Goal: Contribute content

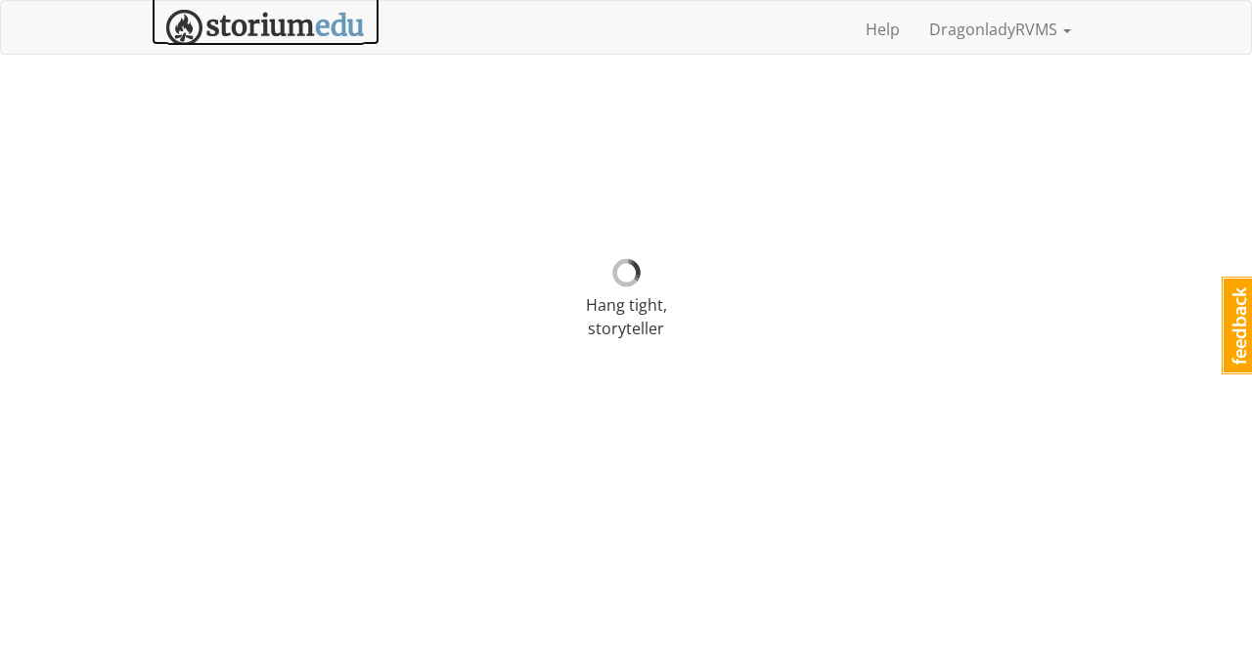
click at [278, 25] on img at bounding box center [265, 28] width 199 height 36
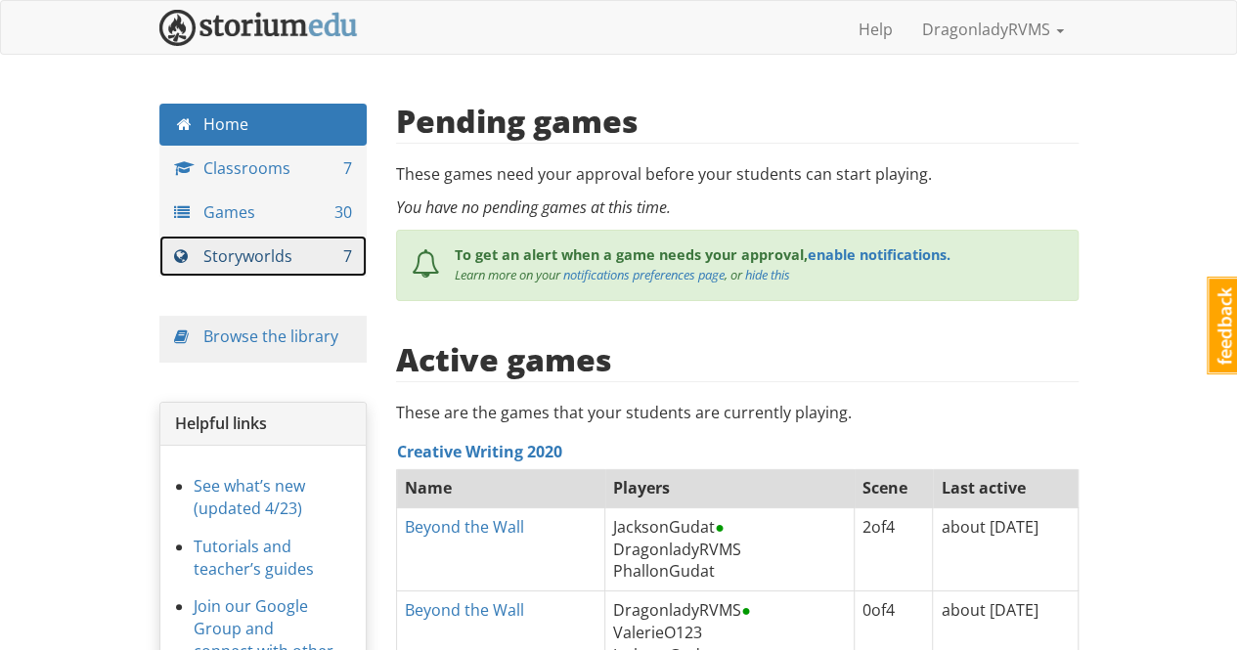
click at [252, 253] on link "Storyworlds 7" at bounding box center [263, 257] width 208 height 42
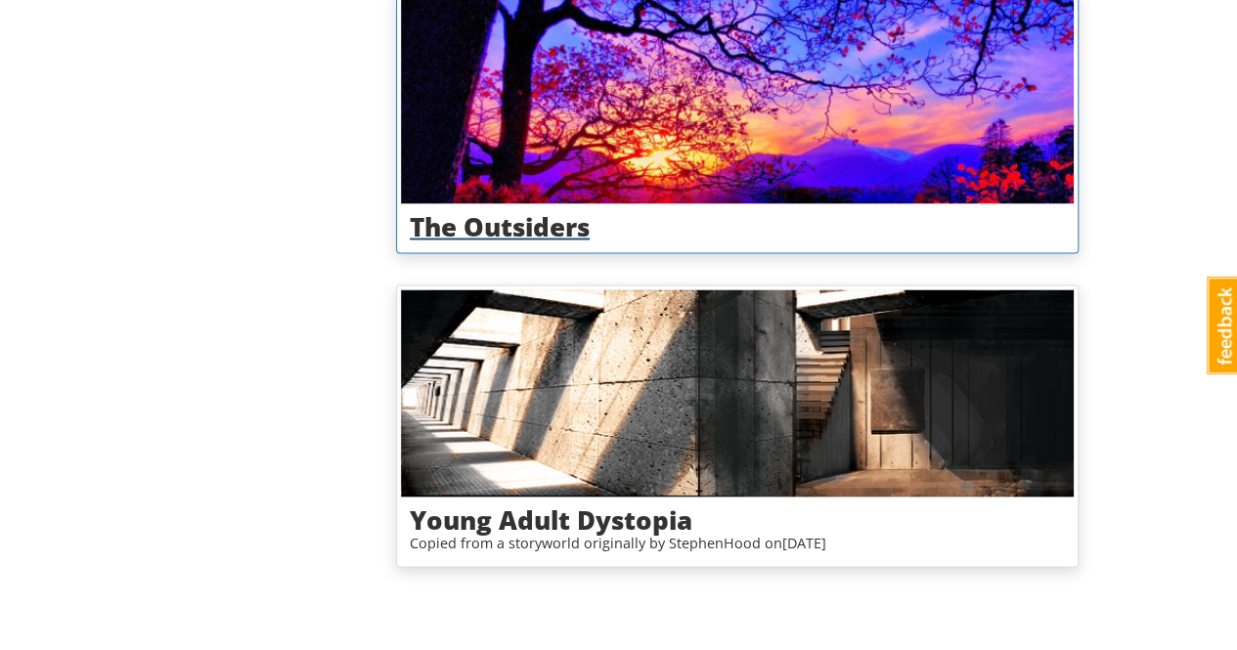
scroll to position [1562, 0]
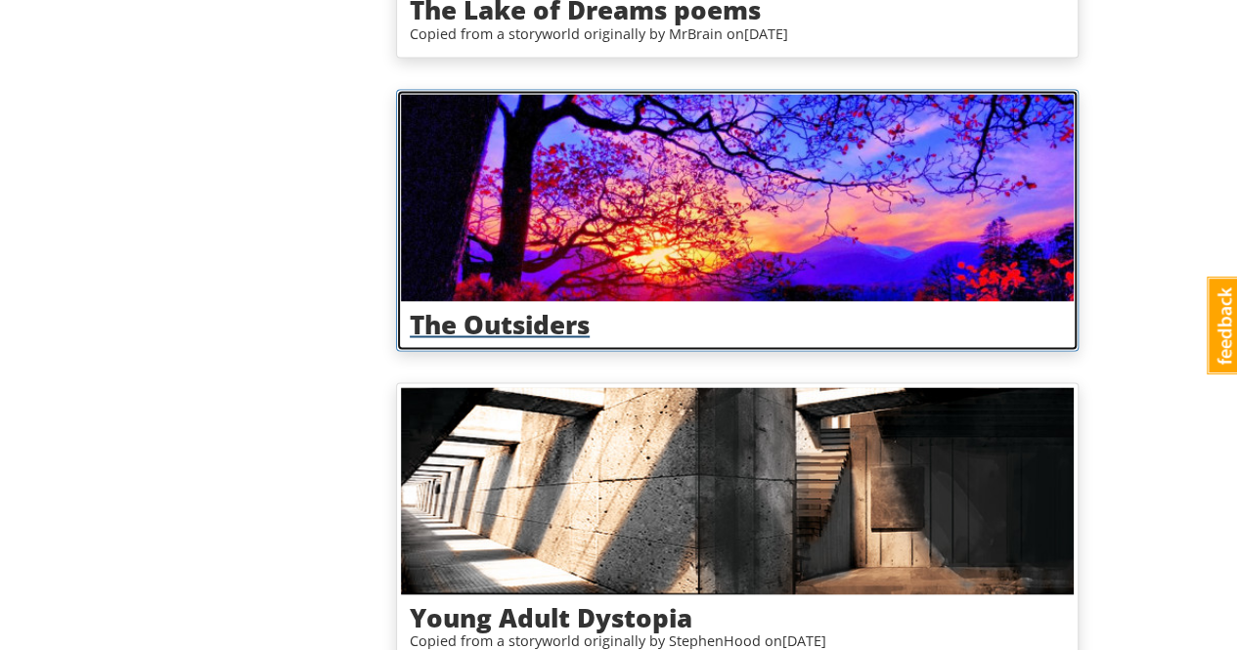
click at [531, 320] on h3 "The Outsiders" at bounding box center [737, 324] width 655 height 28
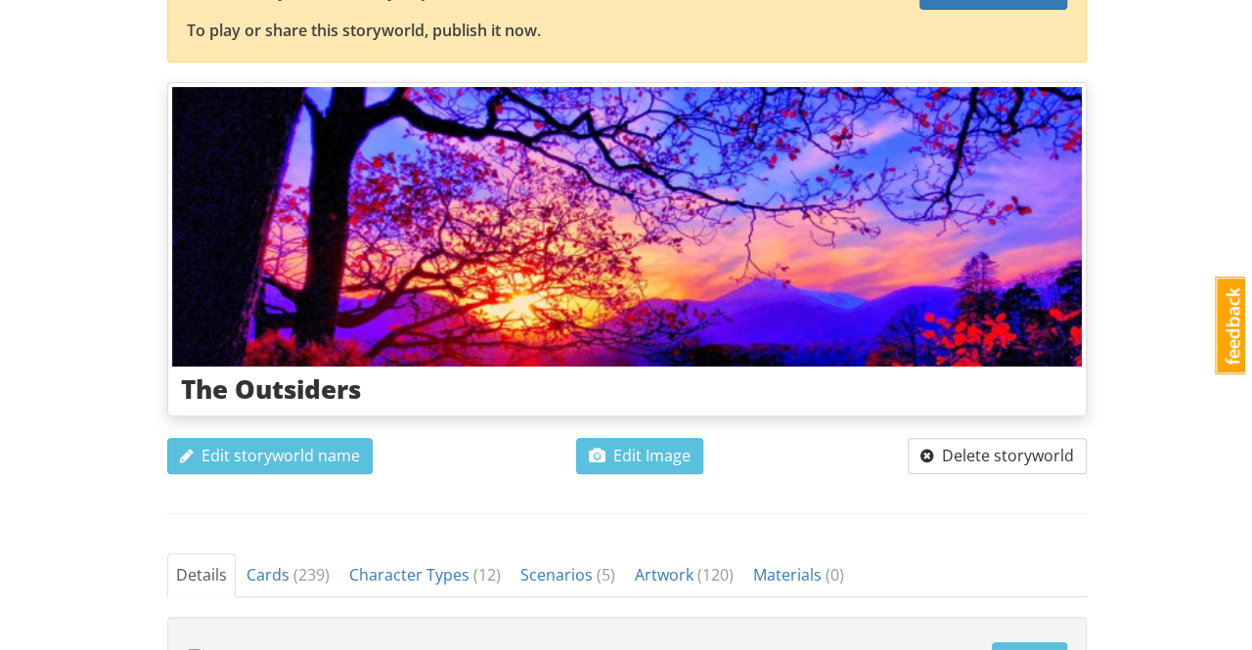
scroll to position [293, 0]
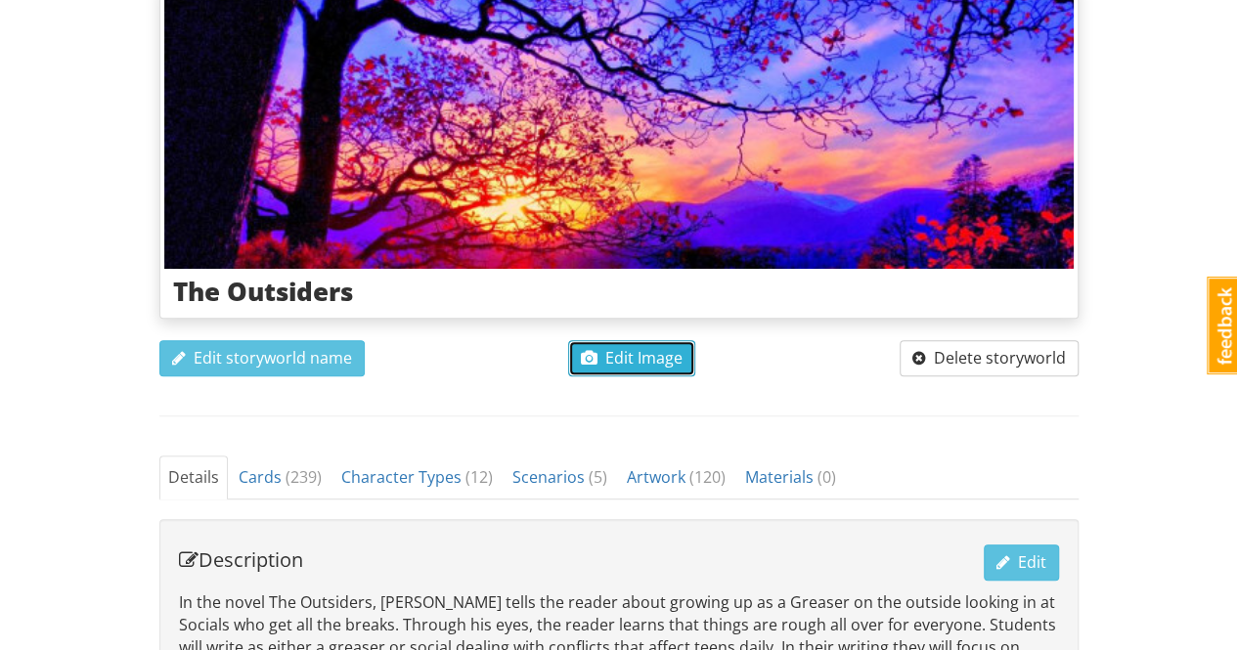
click at [657, 352] on span "Edit Image" at bounding box center [632, 358] width 102 height 22
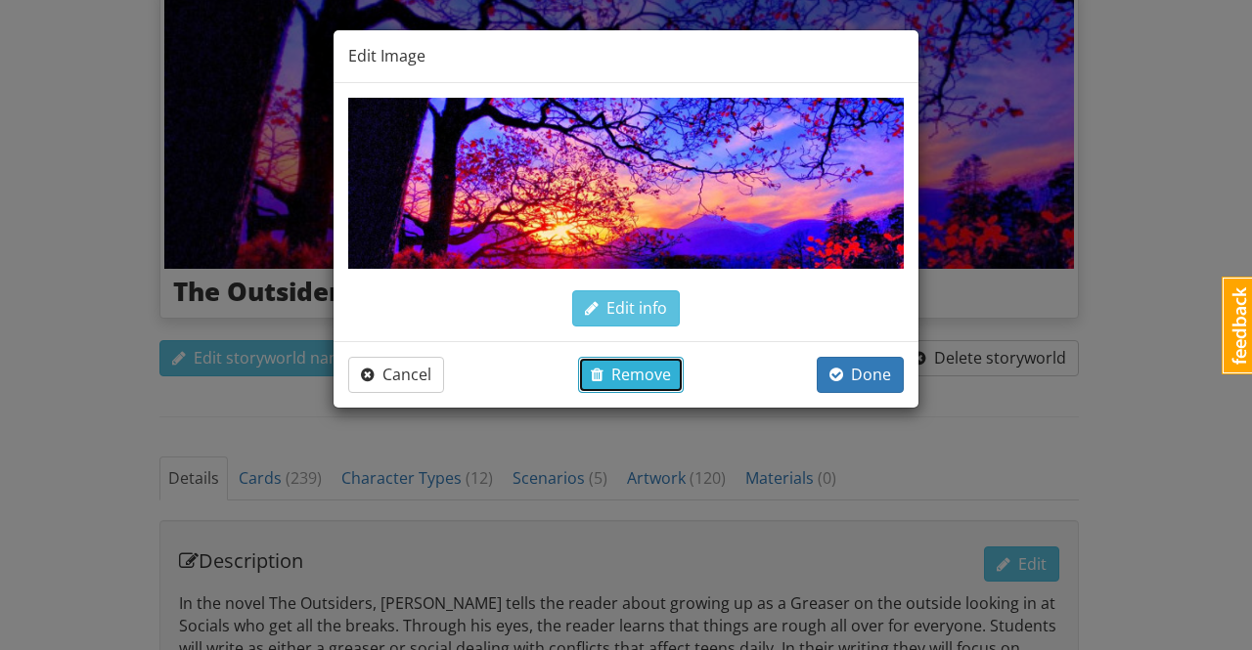
click at [663, 378] on span "Remove" at bounding box center [631, 375] width 80 height 22
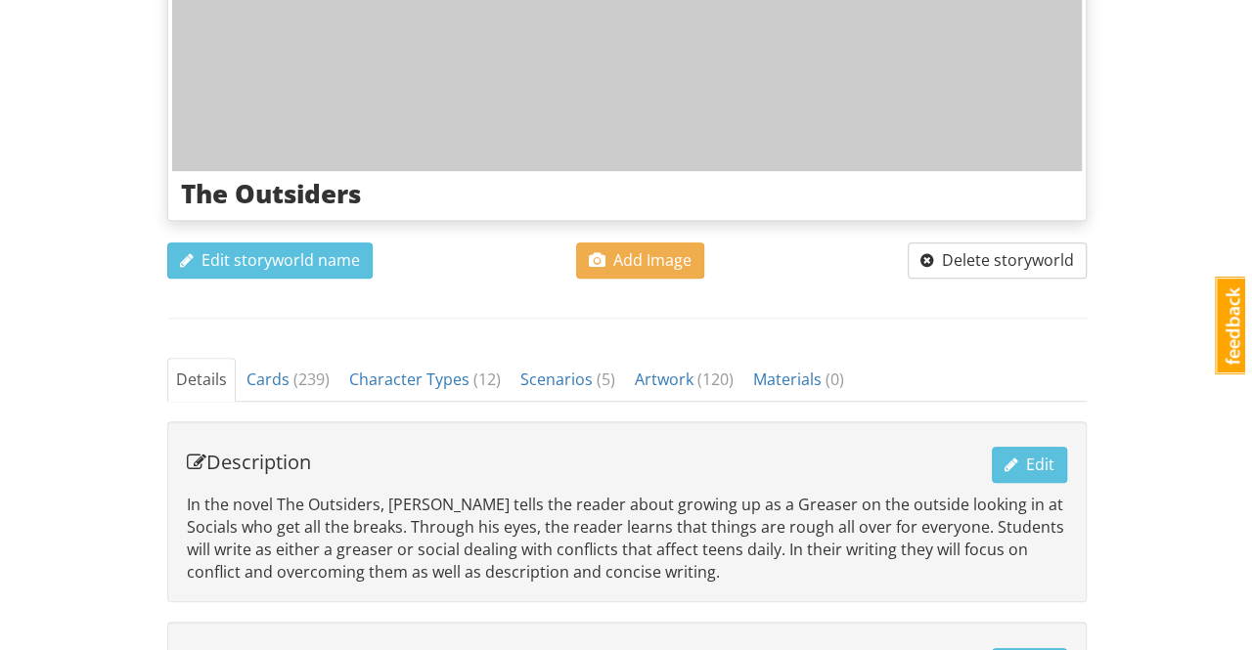
scroll to position [309, 0]
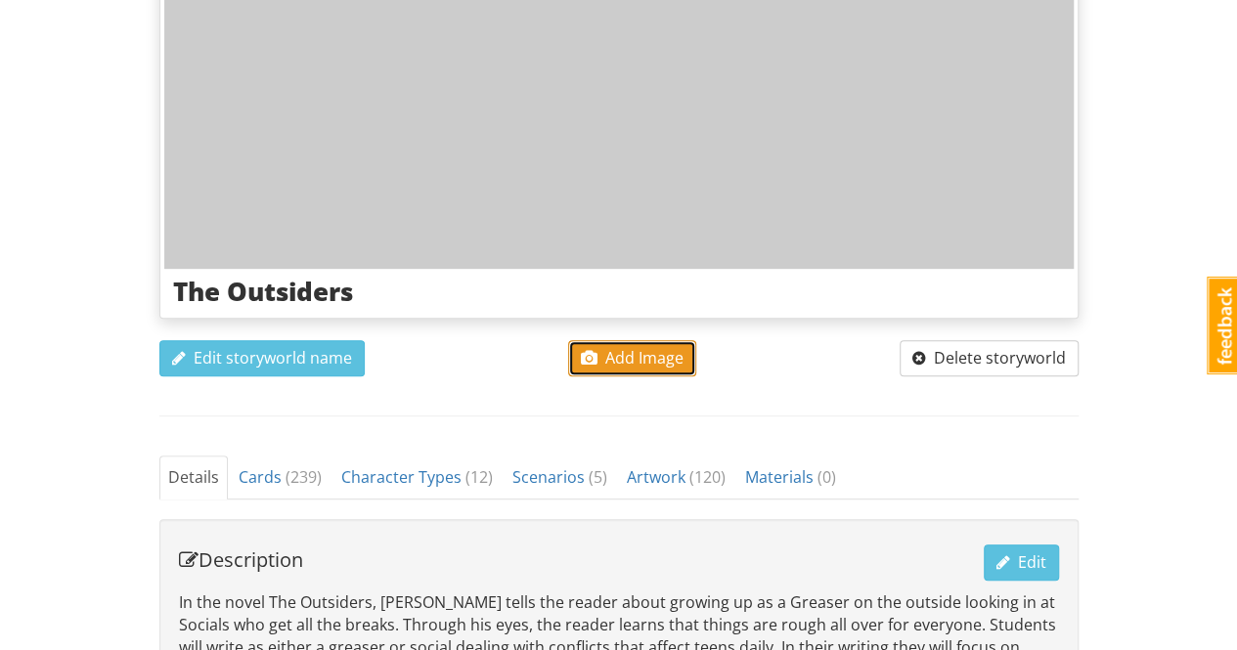
click at [634, 353] on span "Add Image" at bounding box center [632, 358] width 103 height 22
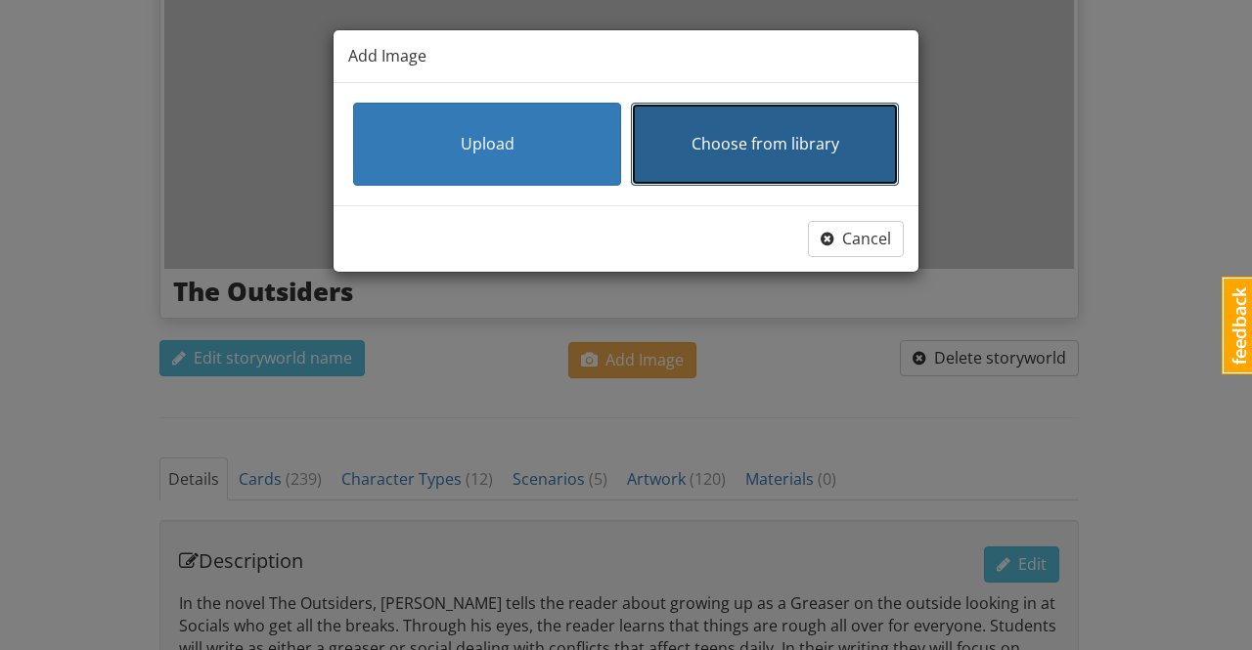
click at [744, 135] on span "Choose from library" at bounding box center [765, 144] width 148 height 22
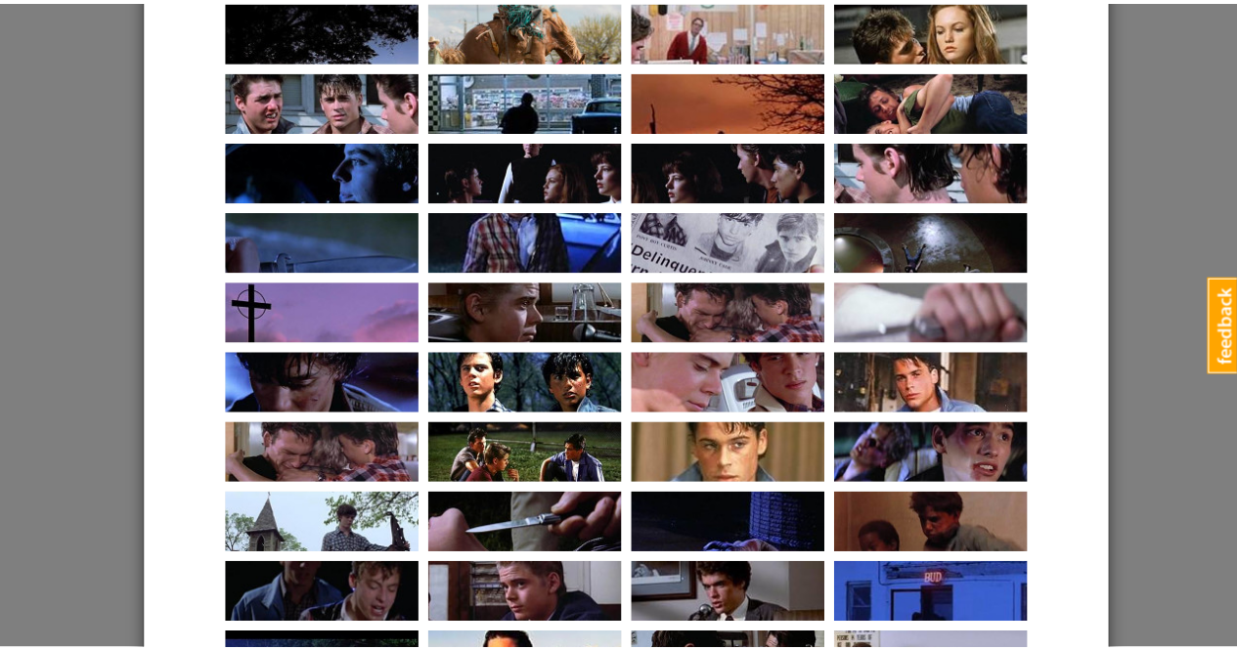
scroll to position [1669, 0]
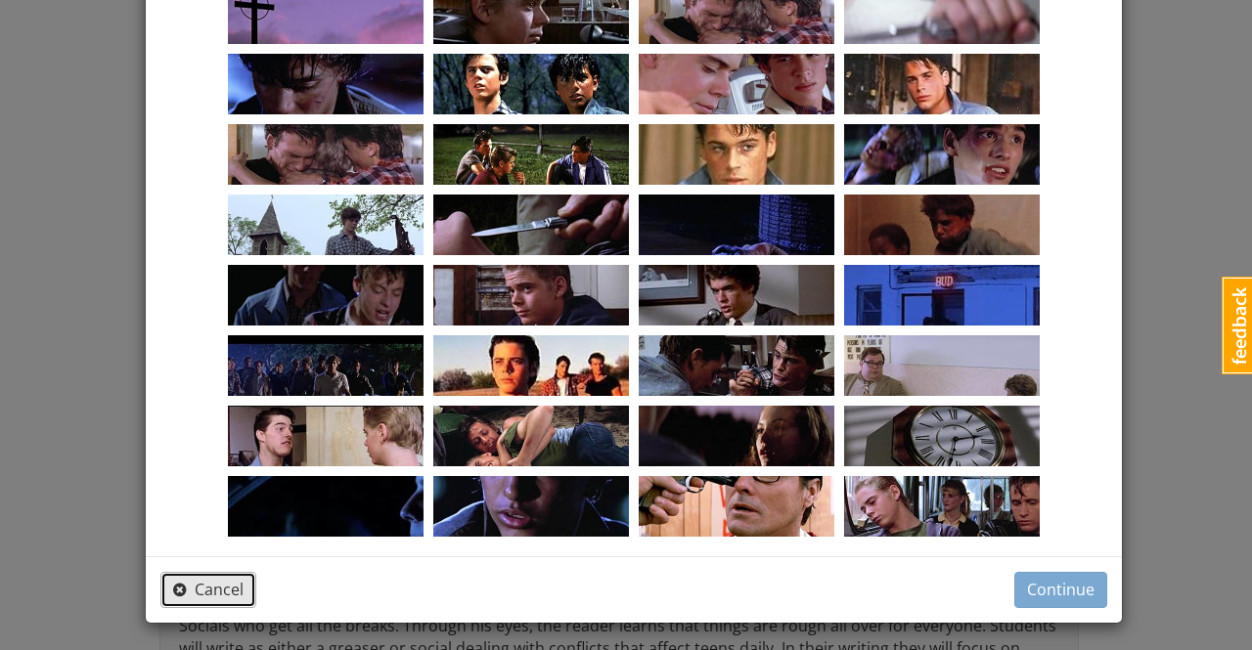
click at [186, 590] on span "Cancel" at bounding box center [208, 590] width 70 height 22
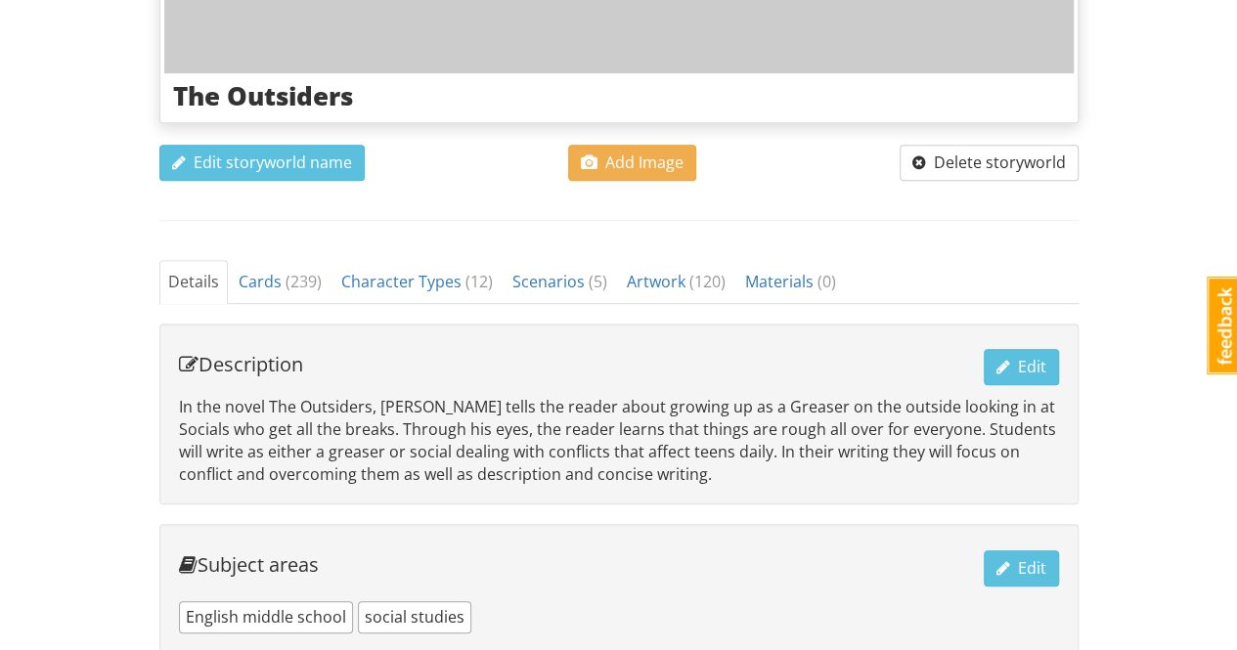
scroll to position [602, 0]
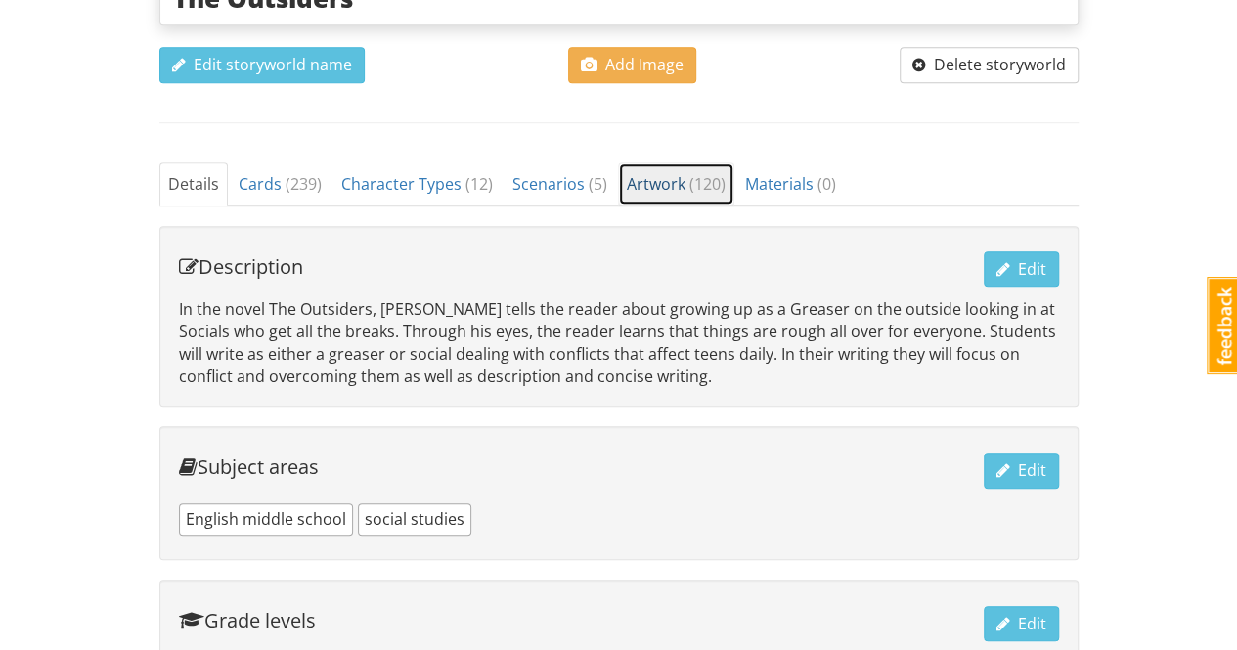
click at [655, 183] on span "Artwork ( 120 )" at bounding box center [676, 184] width 99 height 22
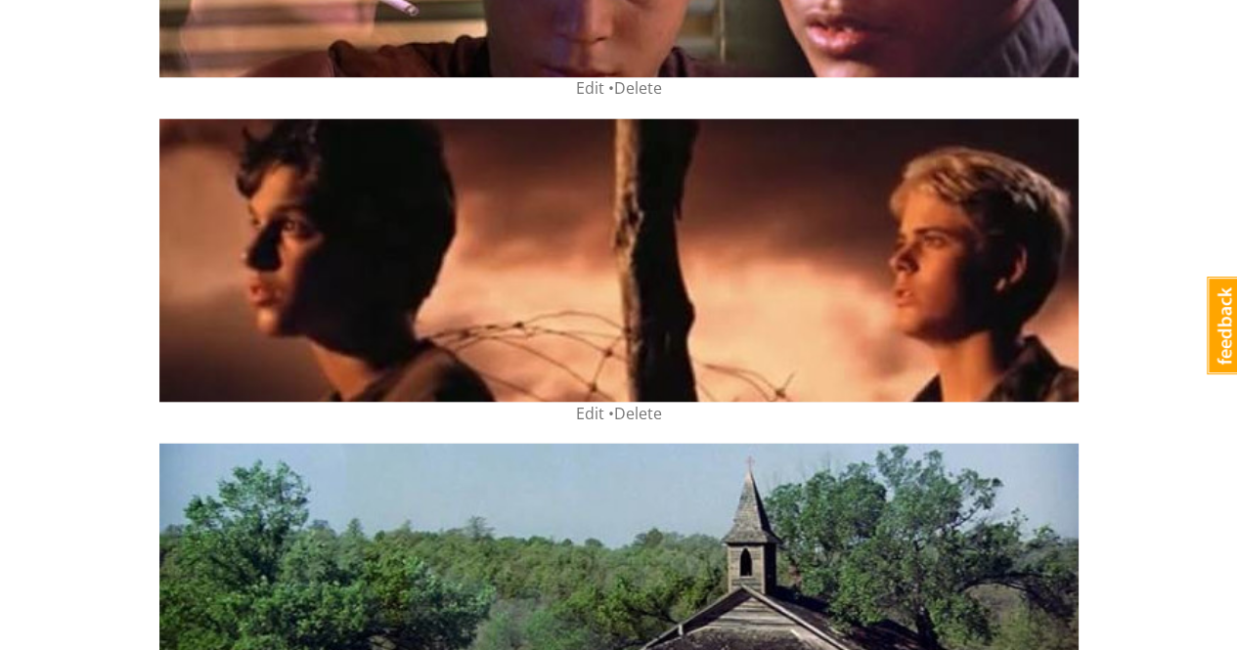
scroll to position [1467, 0]
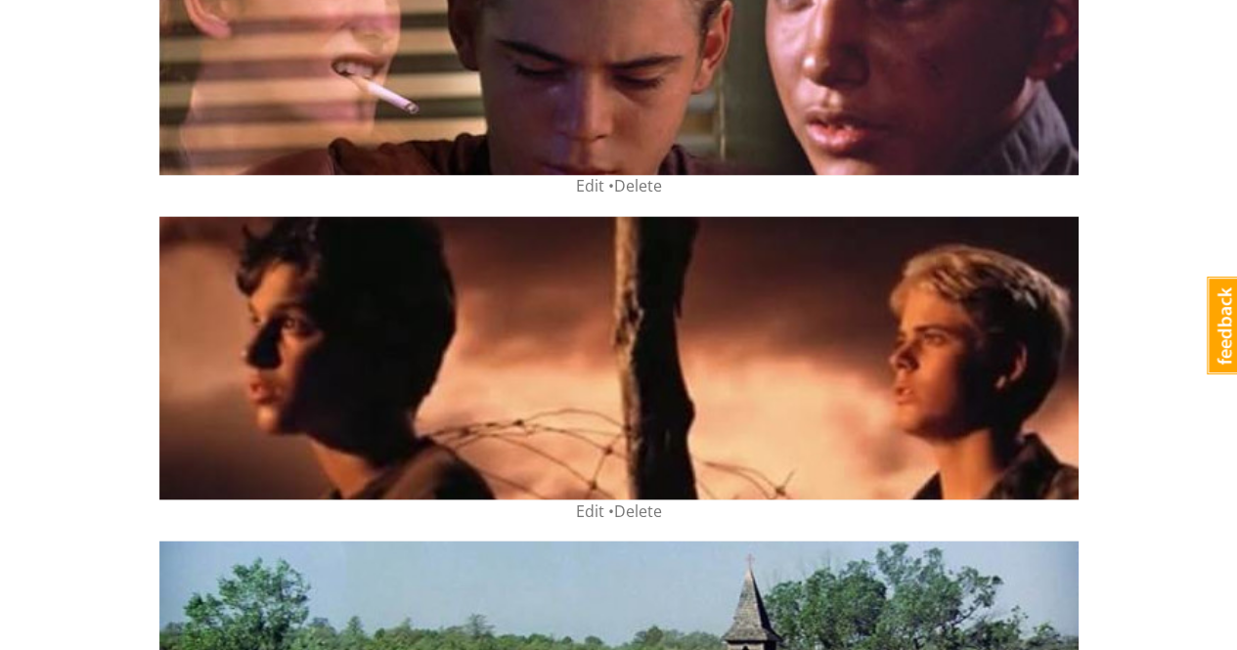
click at [752, 334] on img at bounding box center [618, 357] width 919 height 283
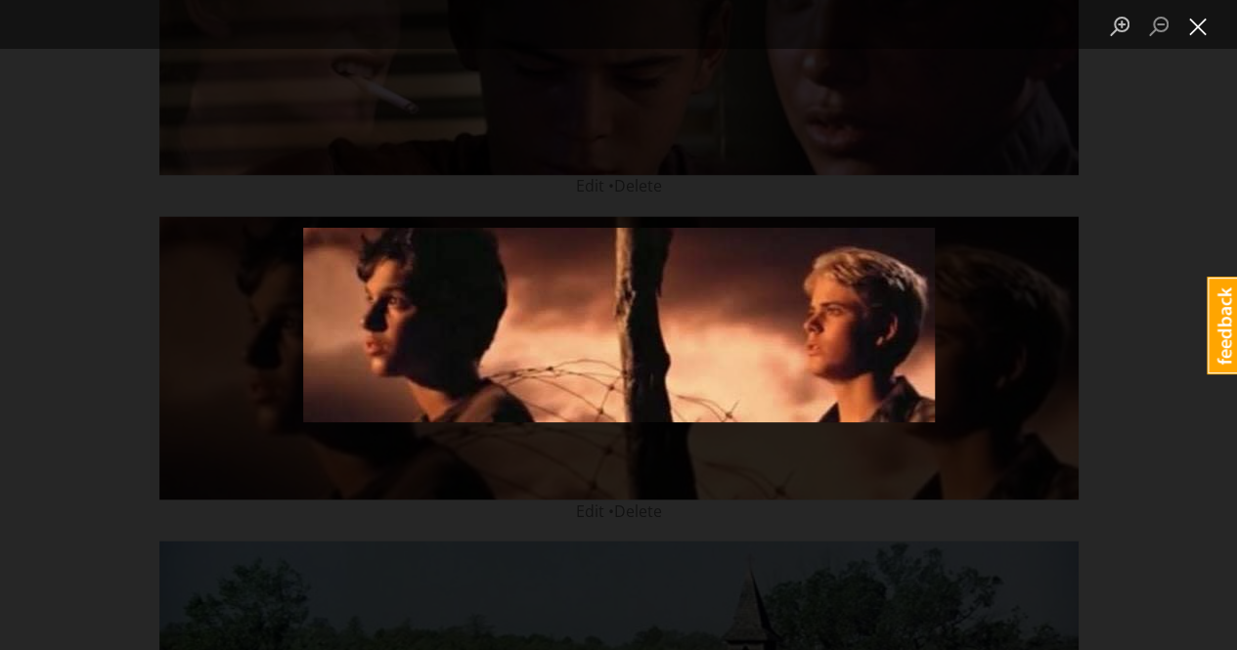
click at [1203, 26] on button "Close lightbox" at bounding box center [1198, 26] width 39 height 34
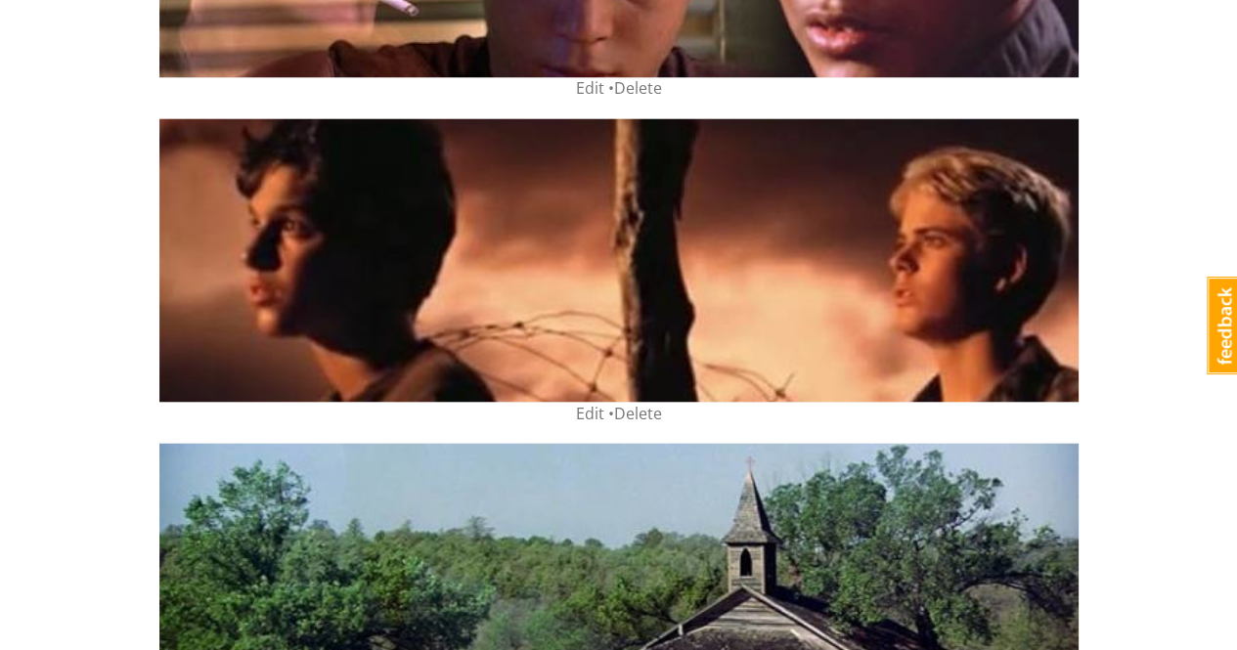
scroll to position [1663, 0]
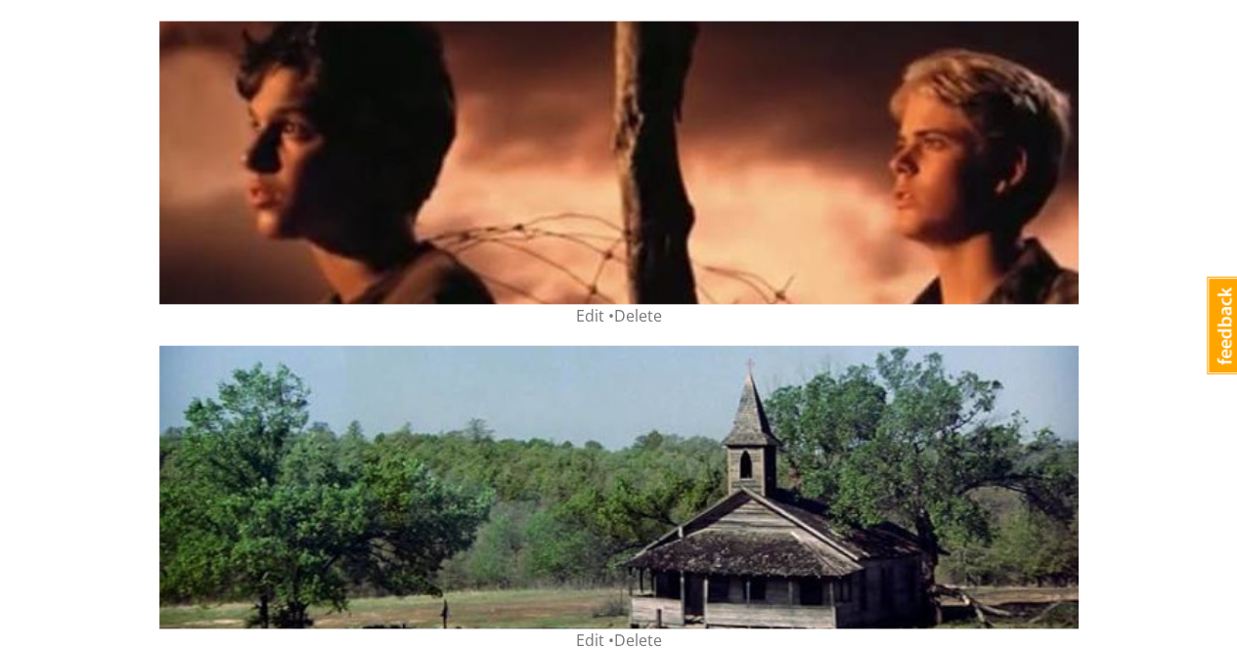
click at [726, 230] on img at bounding box center [618, 162] width 919 height 283
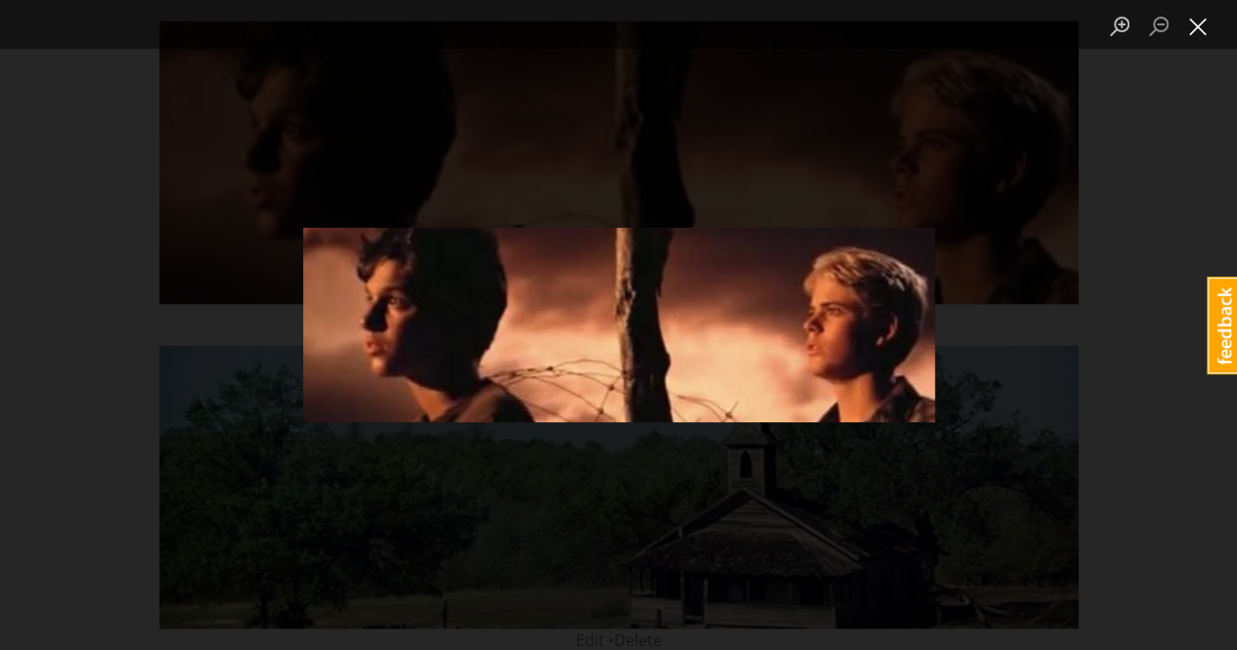
click at [1194, 27] on button "Close lightbox" at bounding box center [1198, 26] width 39 height 34
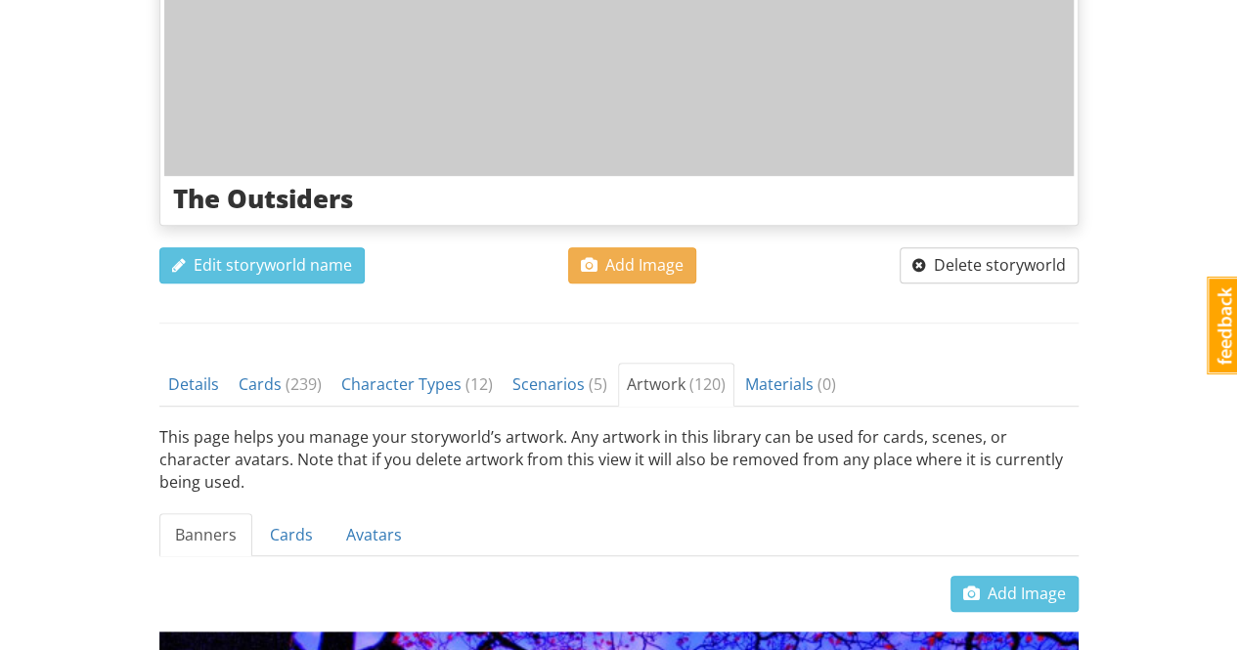
scroll to position [206, 0]
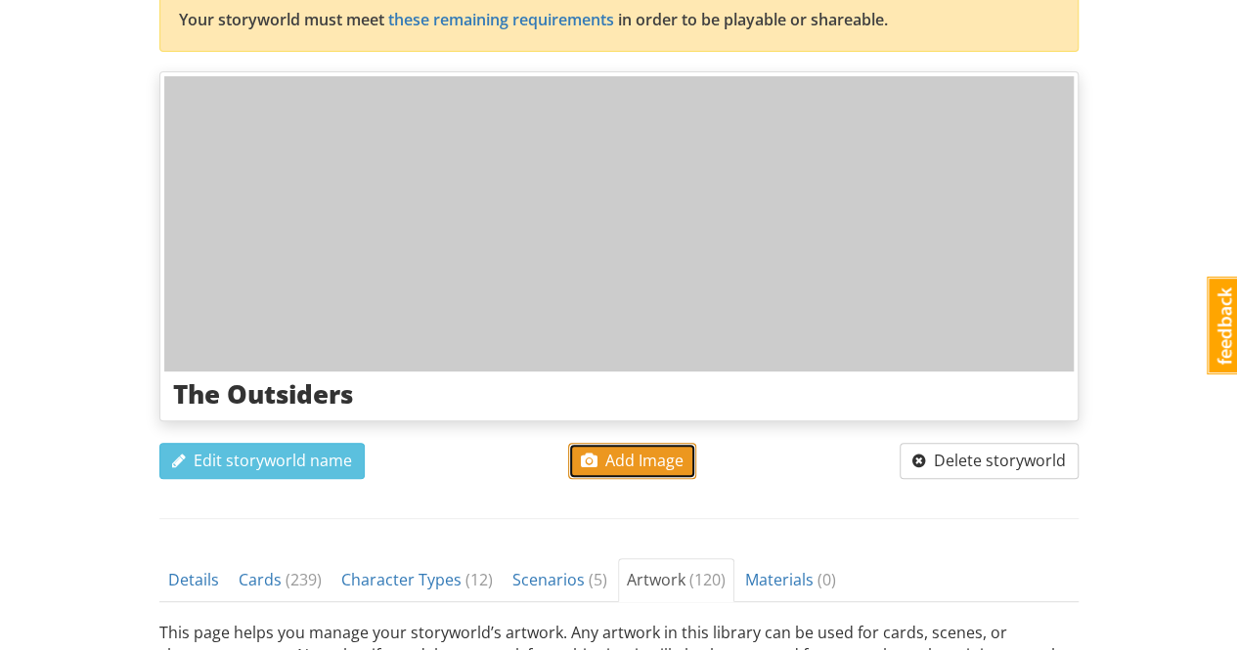
click at [665, 464] on span "Add Image" at bounding box center [632, 461] width 103 height 22
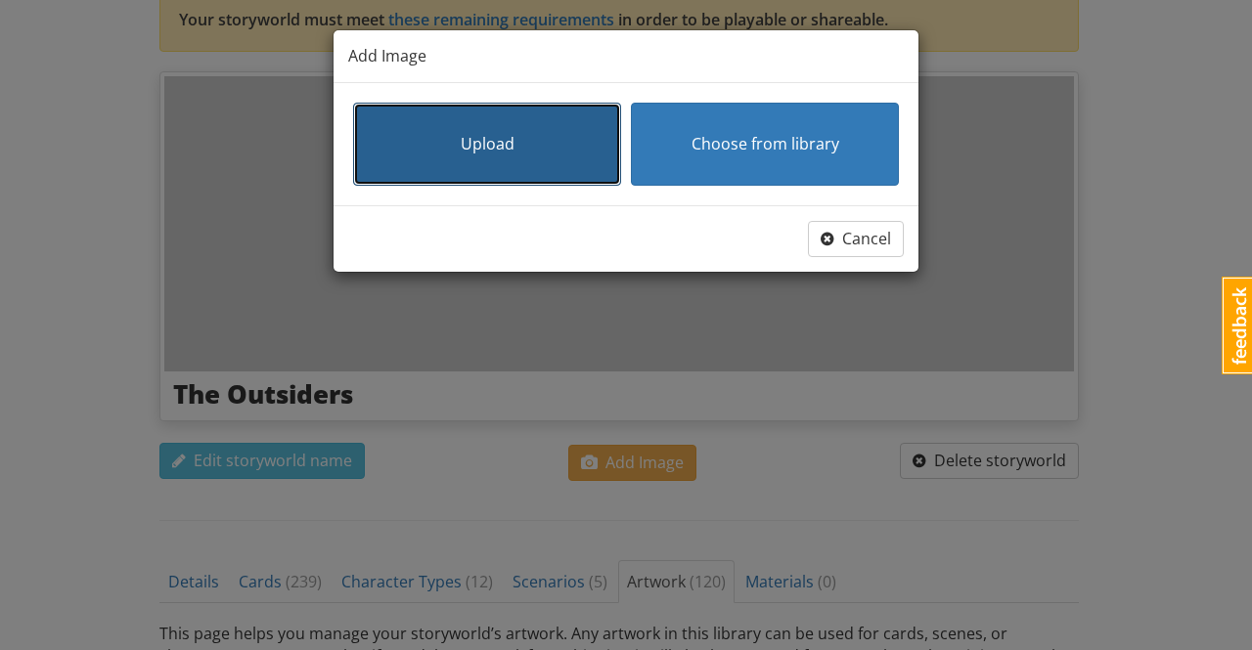
click at [541, 150] on button "Upload" at bounding box center [487, 144] width 268 height 83
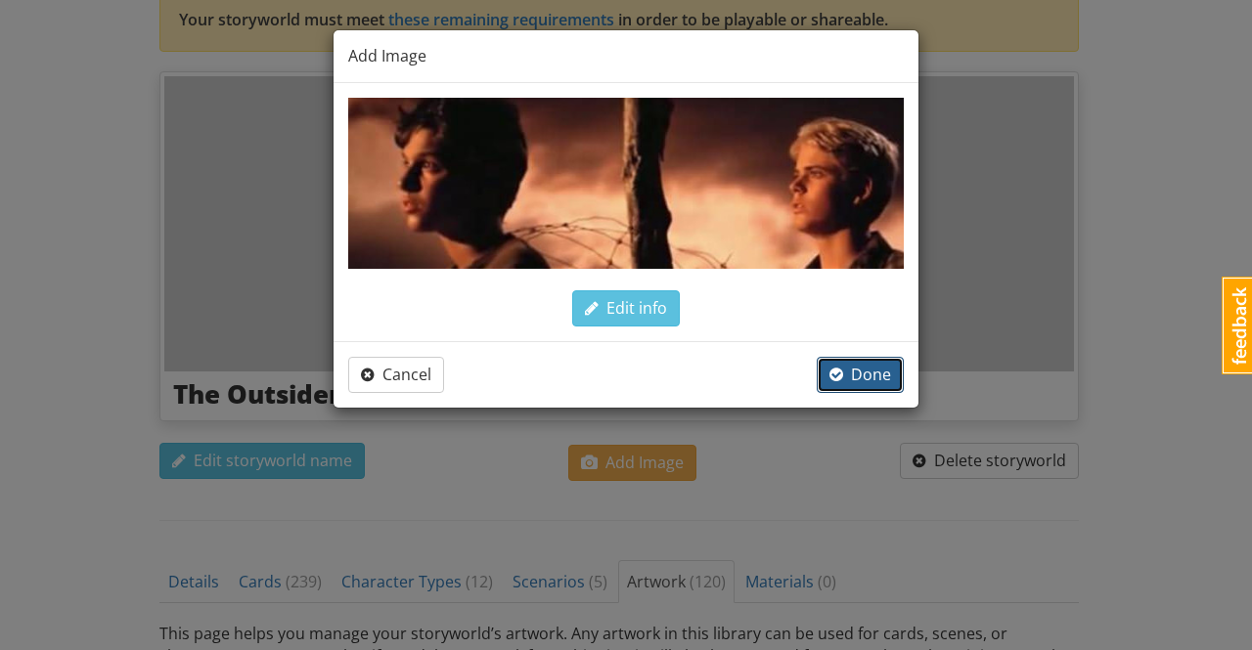
click at [873, 378] on span "Done" at bounding box center [860, 375] width 62 height 22
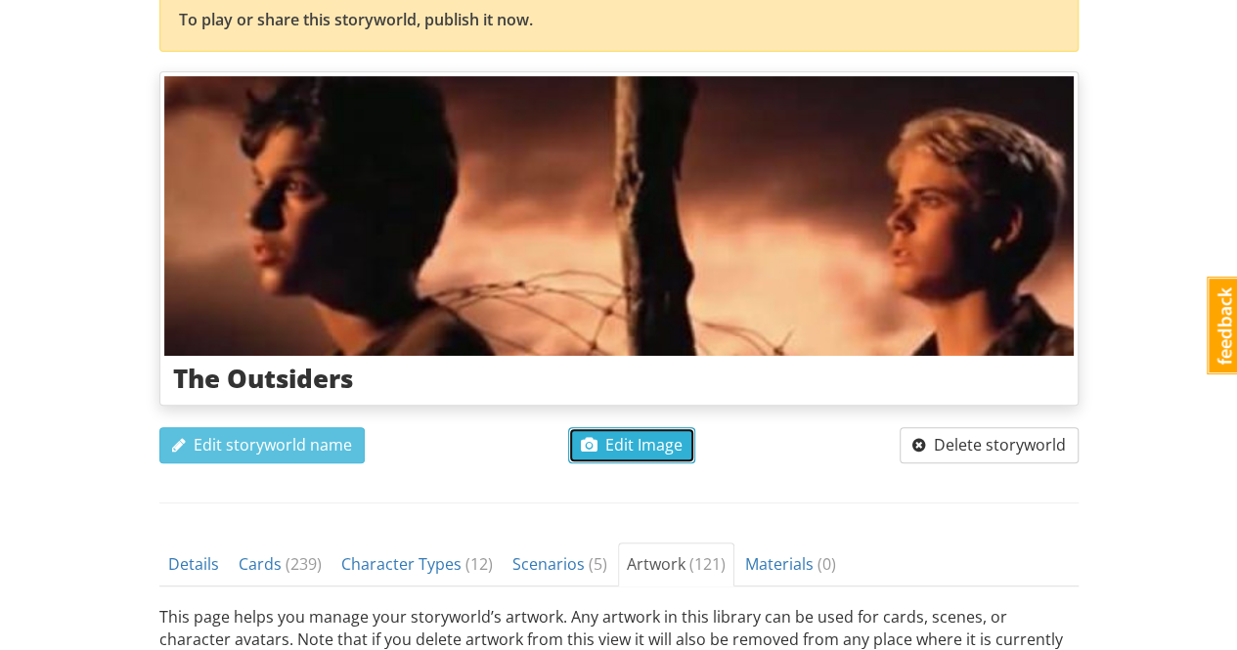
click at [657, 445] on span "Edit Image" at bounding box center [632, 445] width 102 height 22
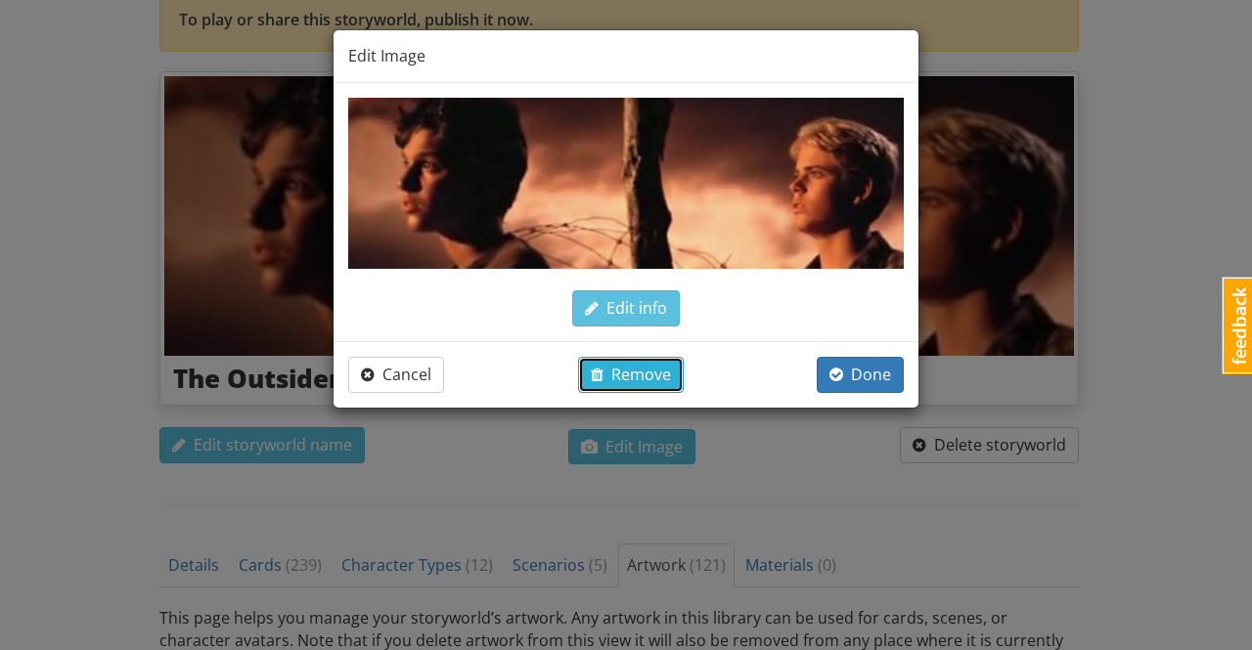
click at [652, 373] on span "Remove" at bounding box center [631, 375] width 80 height 22
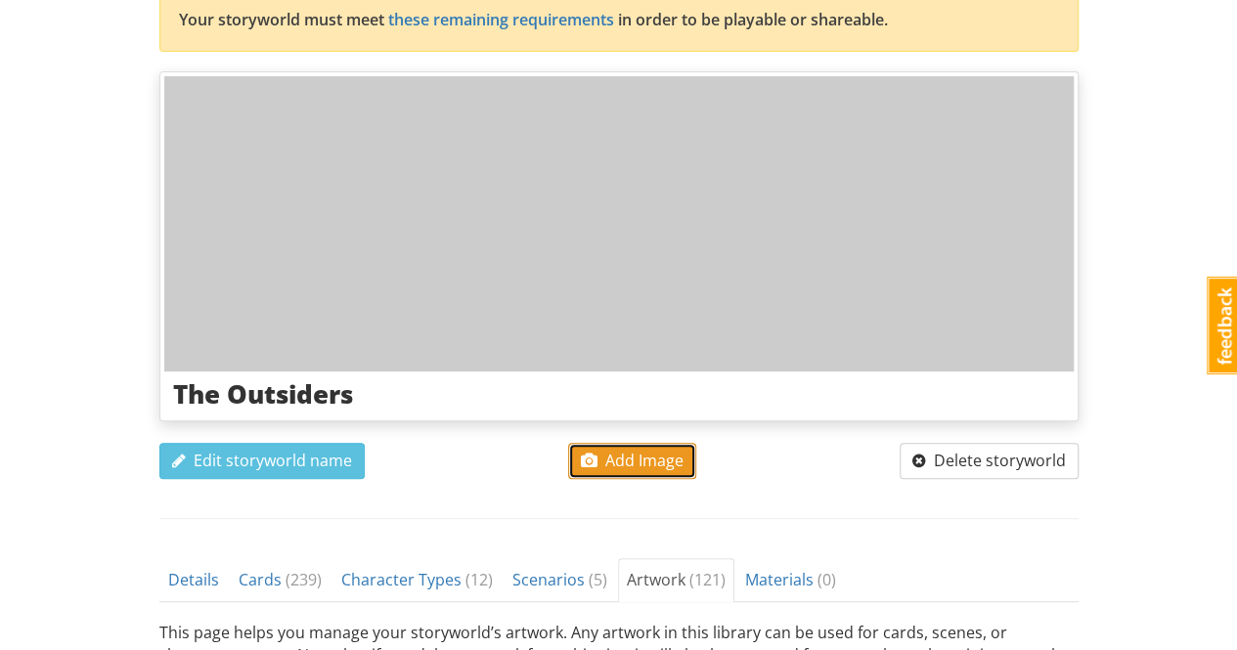
click at [672, 463] on span "Add Image" at bounding box center [632, 461] width 103 height 22
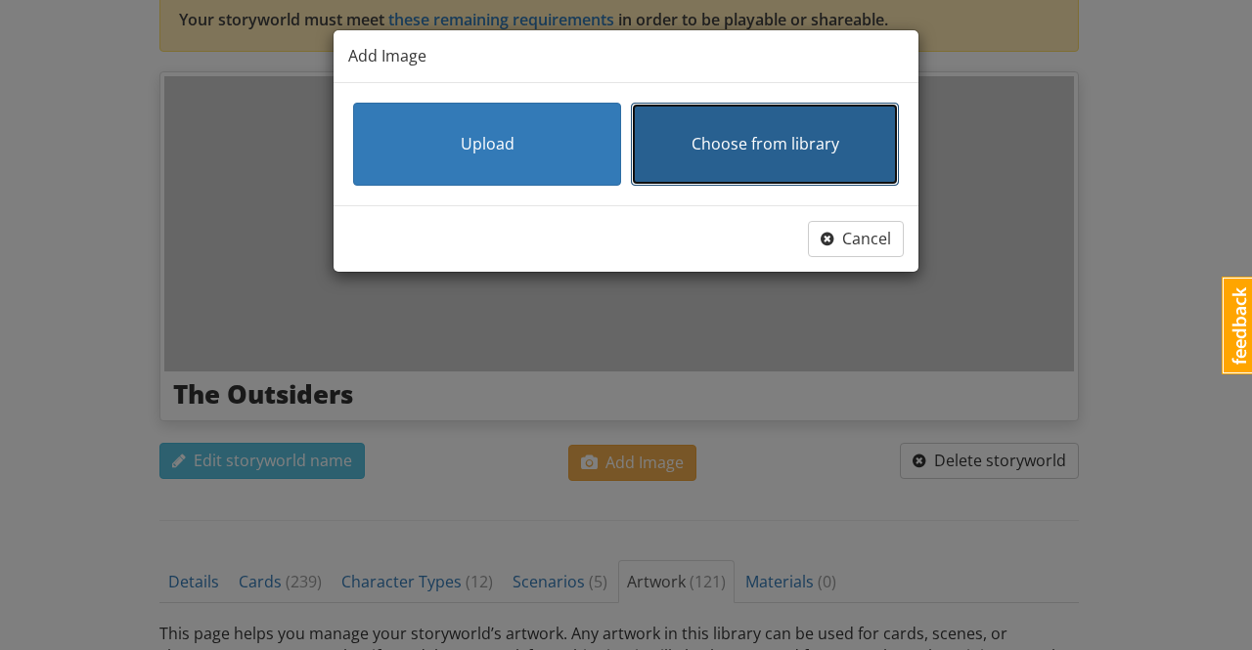
click at [711, 140] on span "Choose from library" at bounding box center [765, 144] width 148 height 22
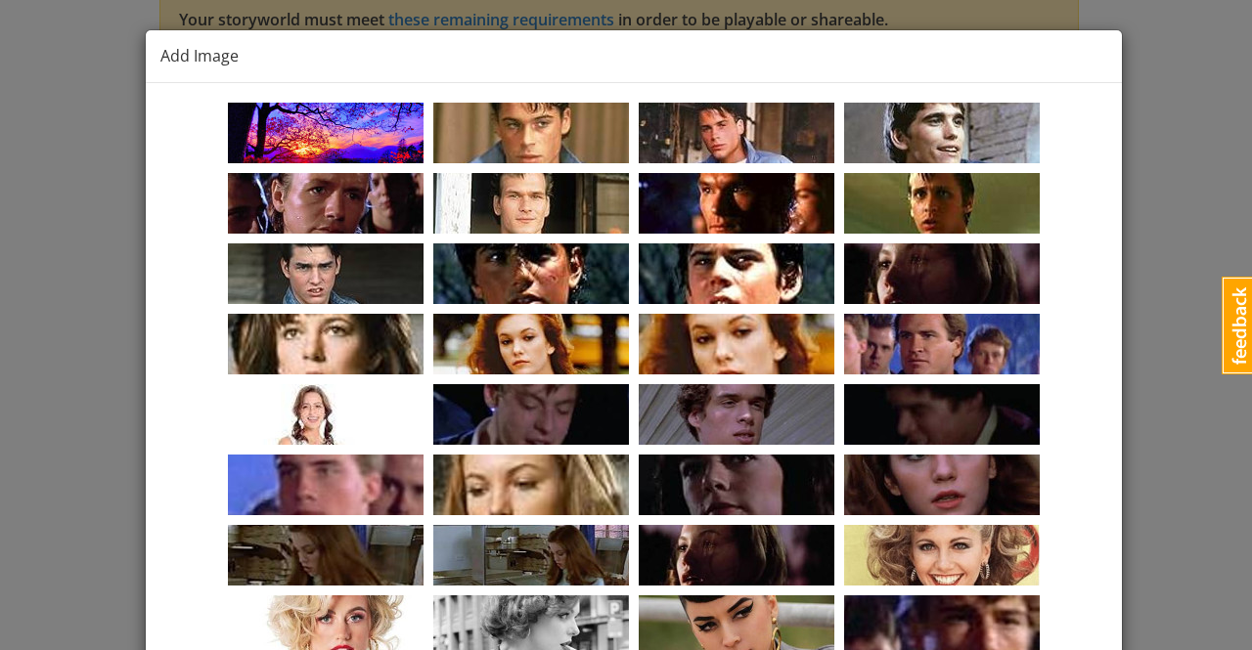
click at [364, 139] on img at bounding box center [326, 133] width 196 height 61
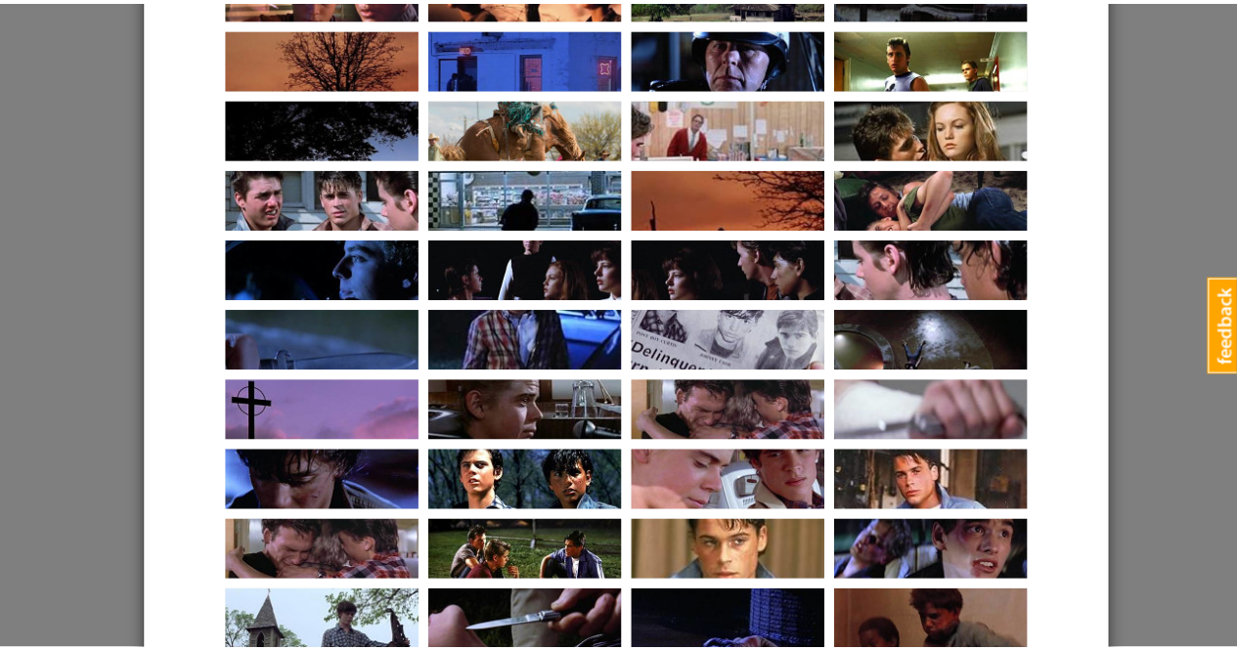
scroll to position [1739, 0]
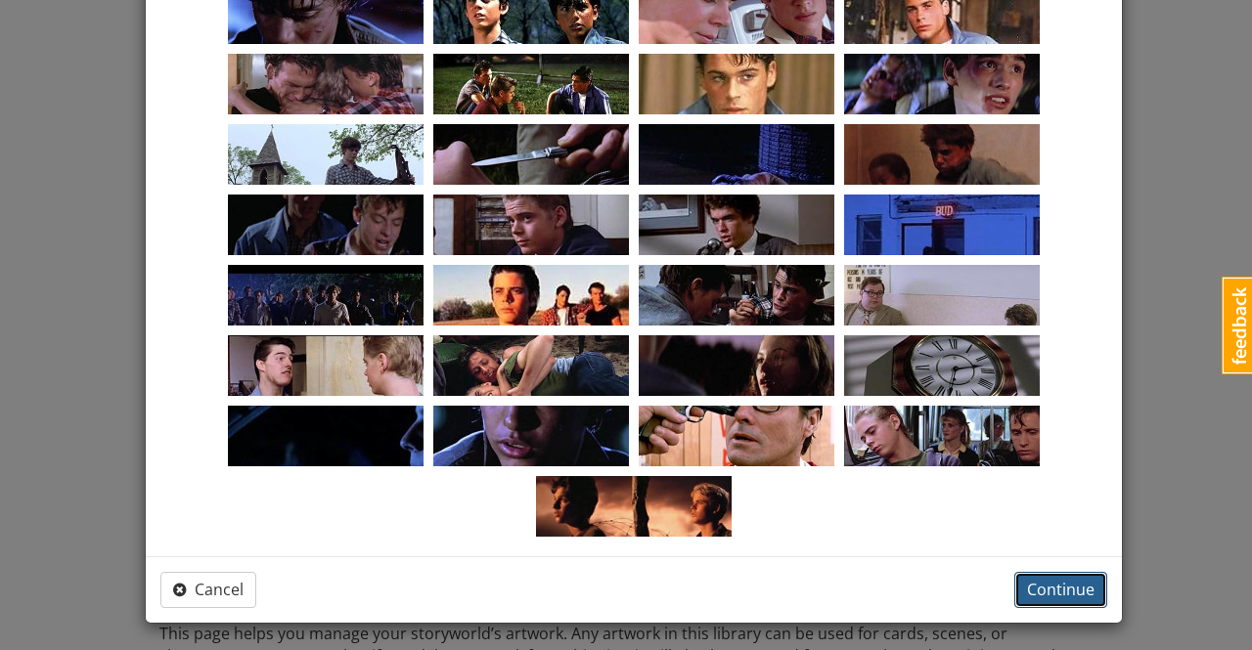
click at [1052, 593] on span "Continue" at bounding box center [1060, 590] width 67 height 22
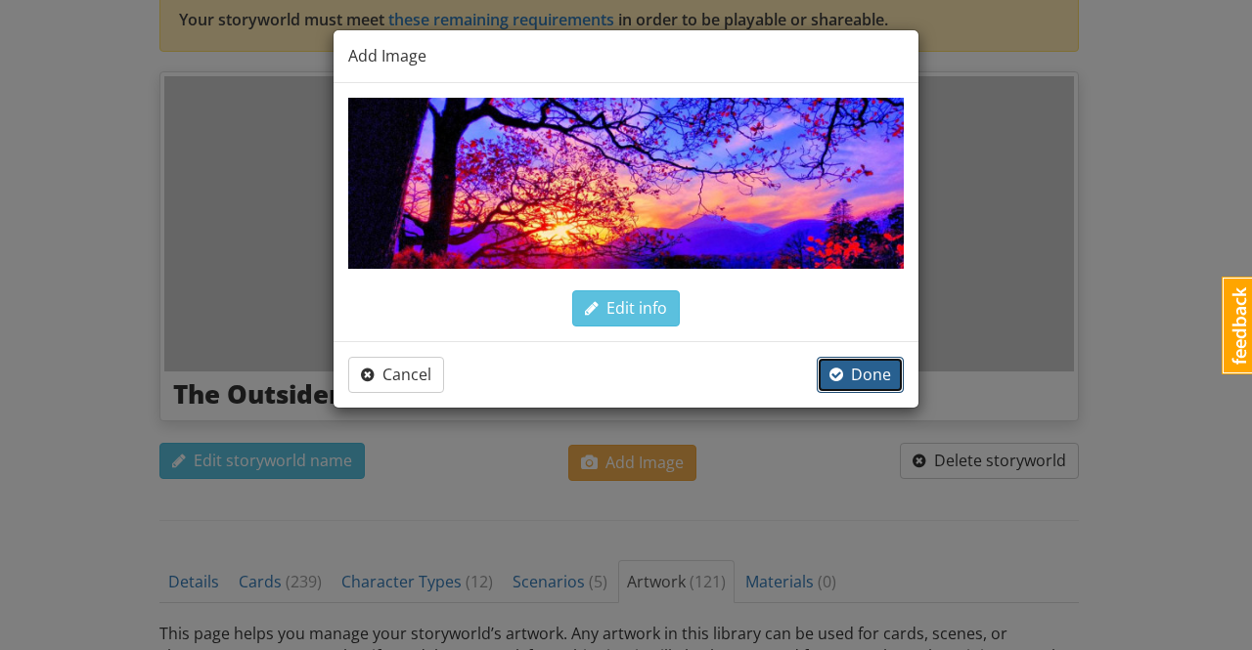
click at [869, 377] on span "Done" at bounding box center [860, 375] width 62 height 22
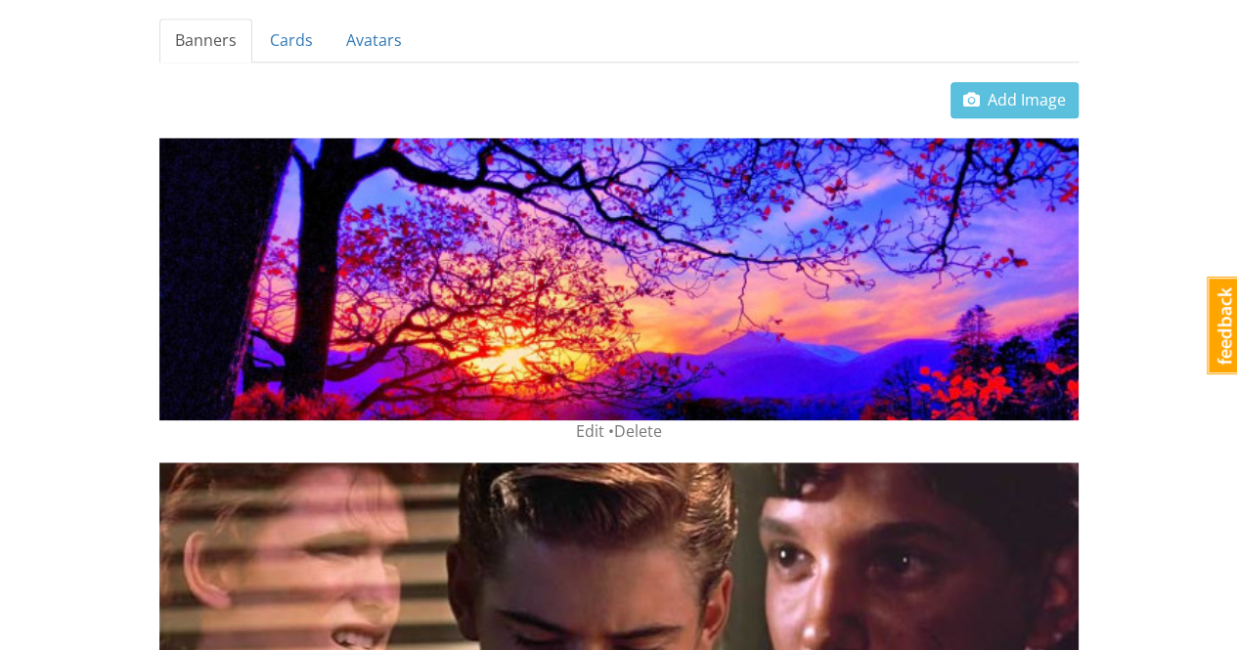
scroll to position [685, 0]
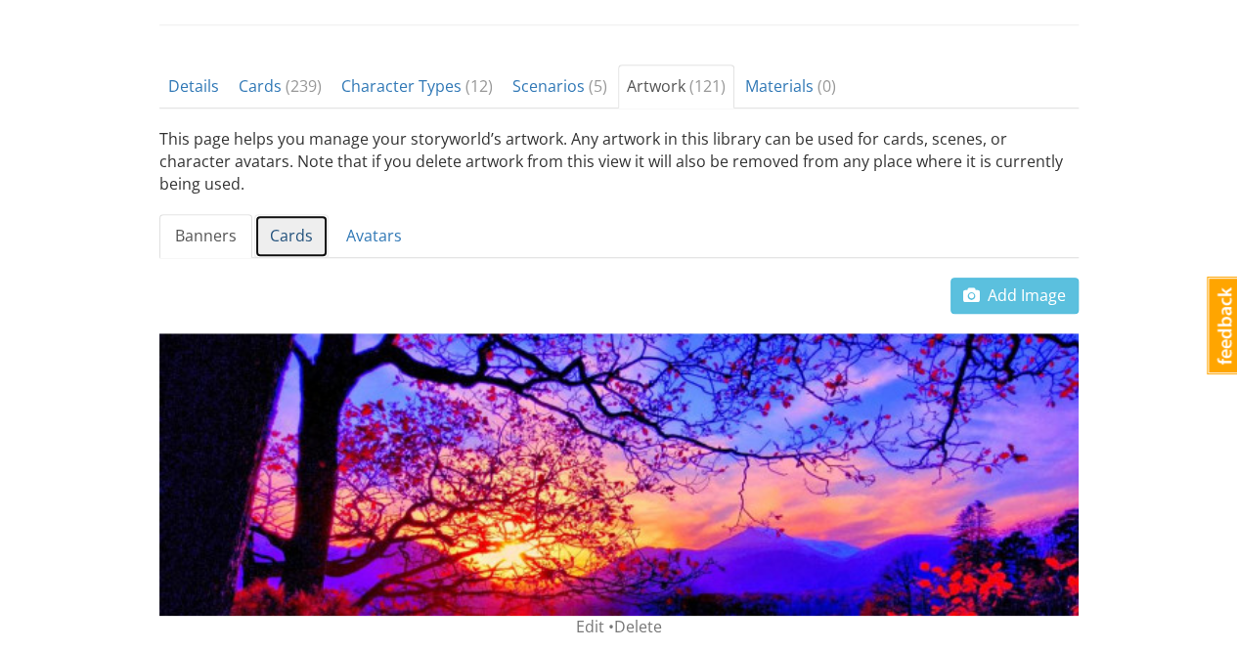
click at [290, 214] on link "Cards" at bounding box center [291, 236] width 74 height 44
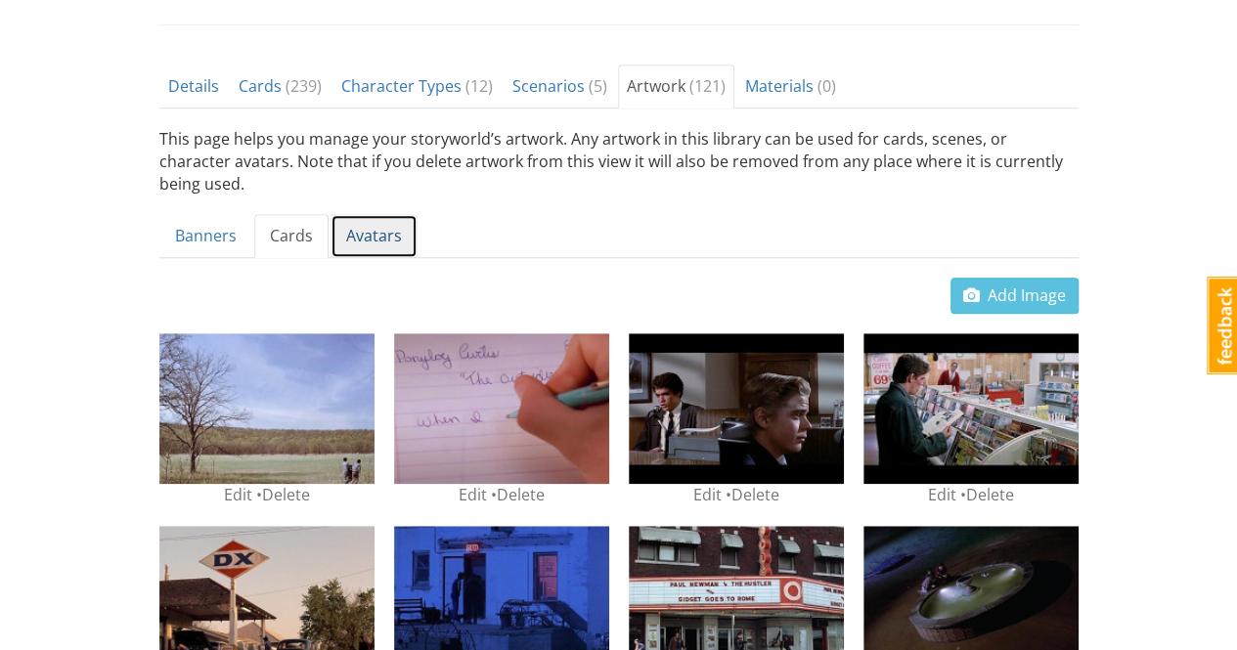
click at [379, 214] on link "Avatars" at bounding box center [374, 236] width 87 height 44
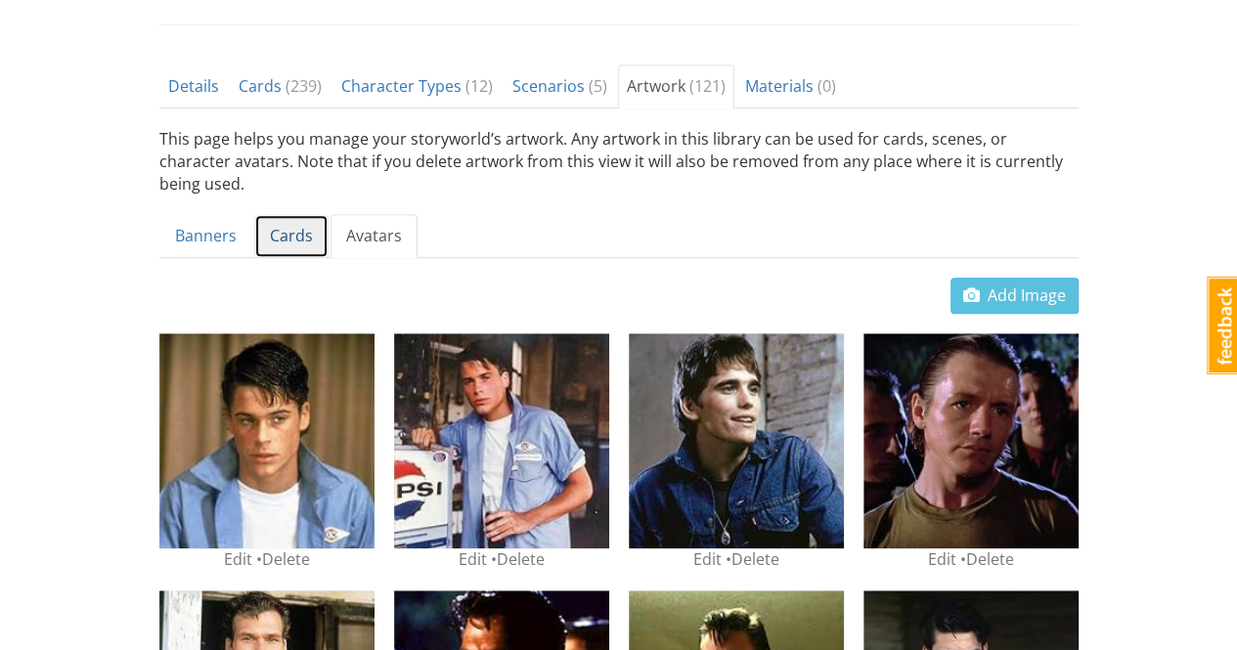
click at [281, 214] on link "Cards" at bounding box center [291, 236] width 74 height 44
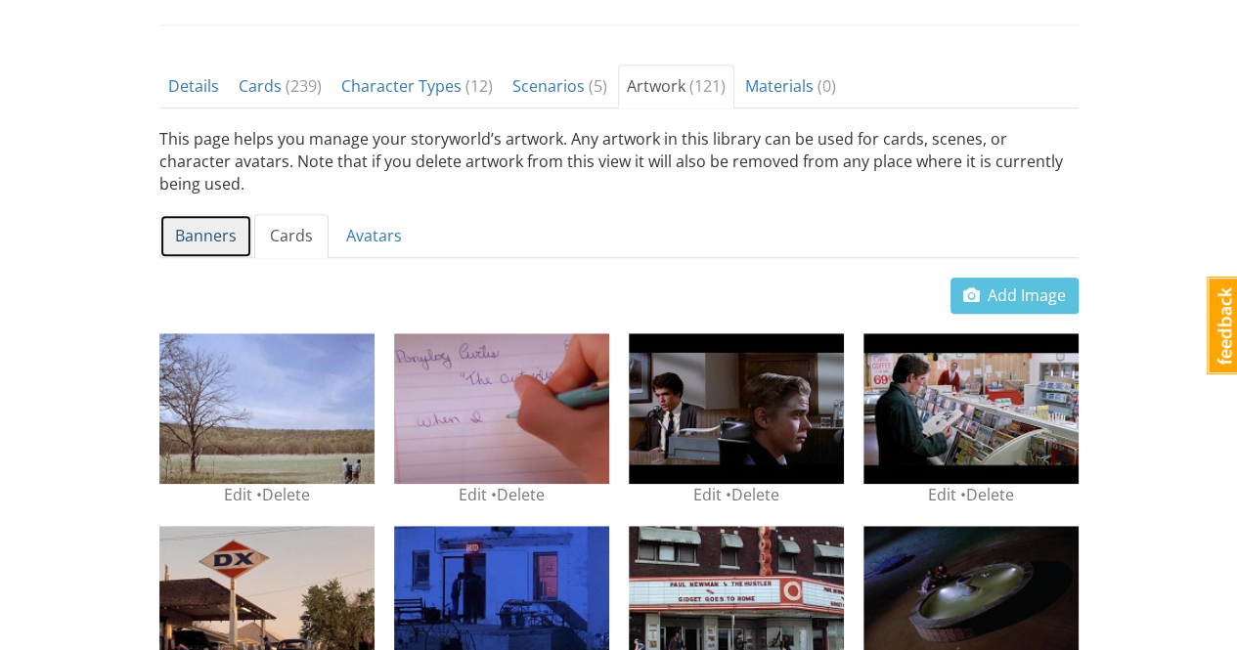
click at [200, 214] on link "Banners" at bounding box center [205, 236] width 93 height 44
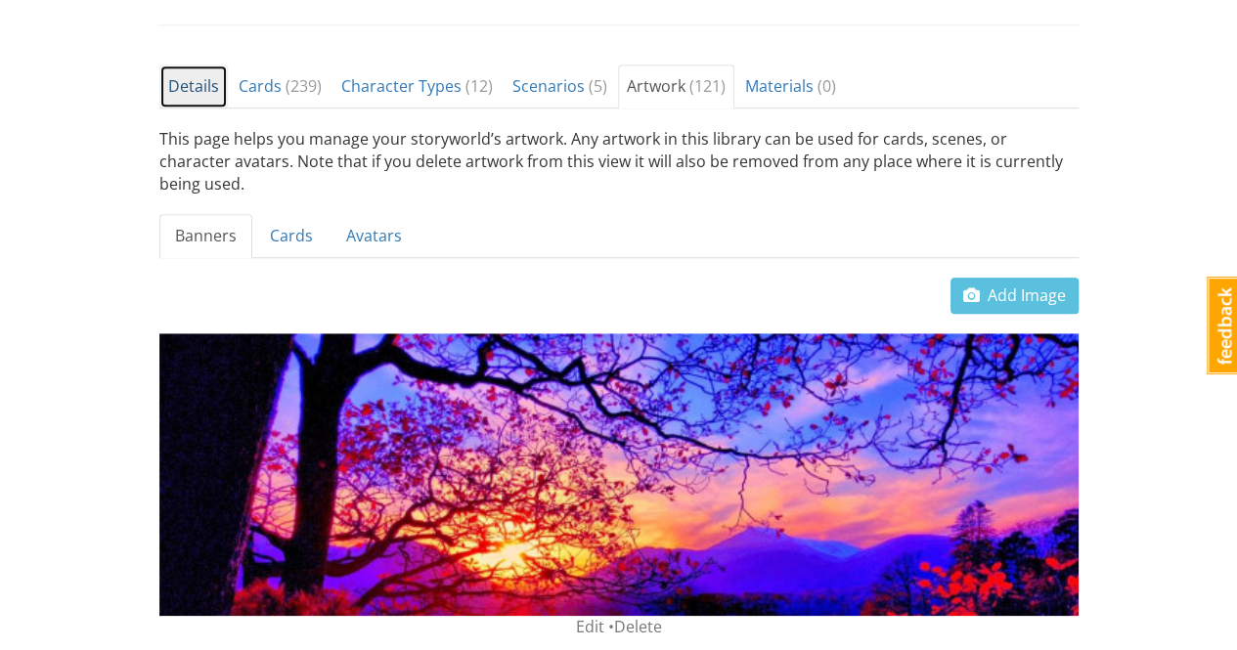
click at [205, 88] on span "Details" at bounding box center [193, 86] width 51 height 22
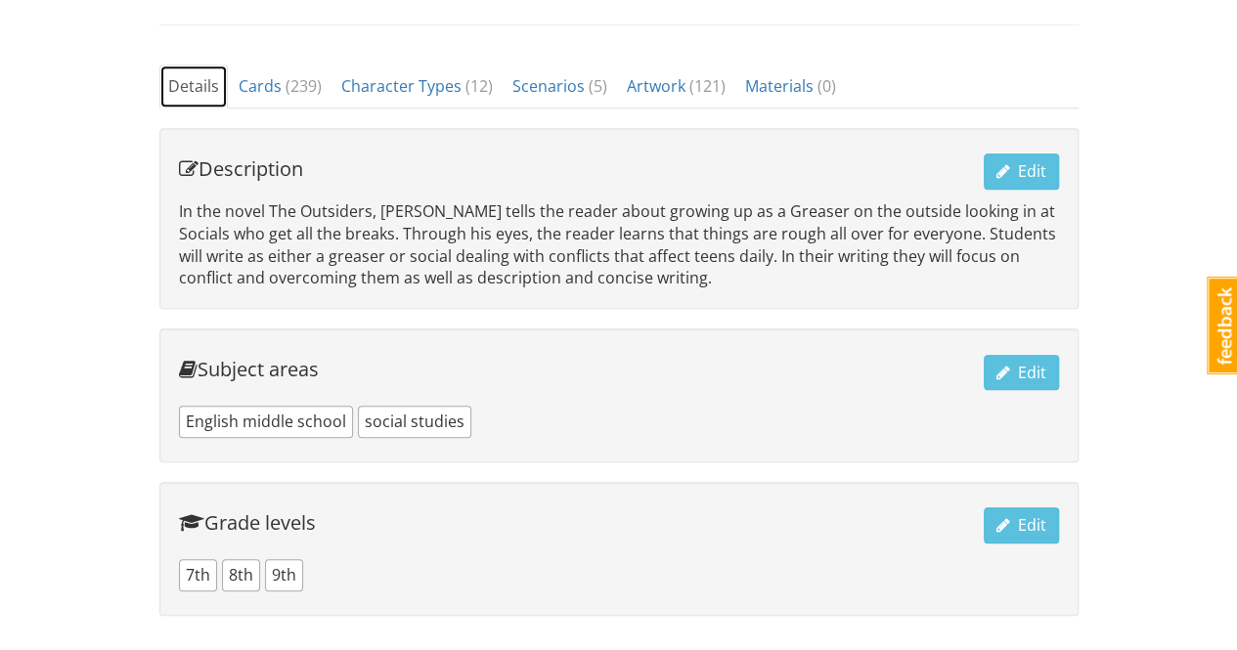
scroll to position [788, 0]
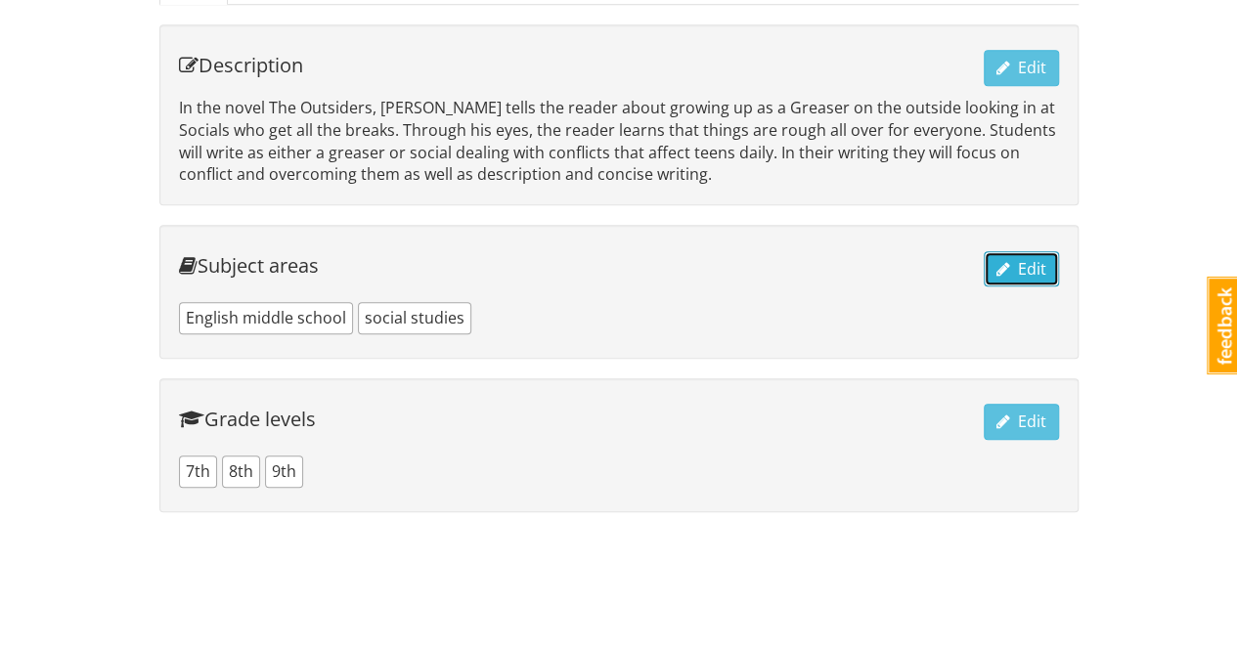
click at [1033, 263] on span "Edit" at bounding box center [1022, 269] width 50 height 22
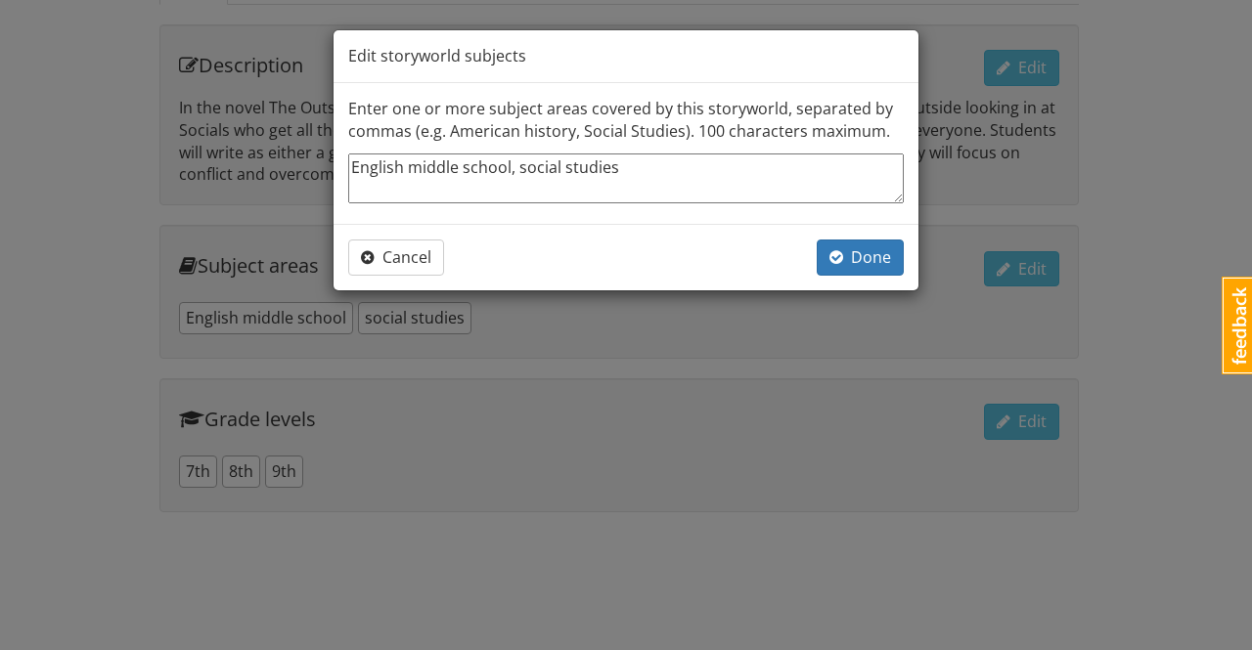
click at [617, 163] on textarea "English middle school, social studies" at bounding box center [626, 179] width 556 height 50
type textarea "English middle school, social studies,"
type textarea "x"
type textarea "English middle school, social studies,"
type textarea "x"
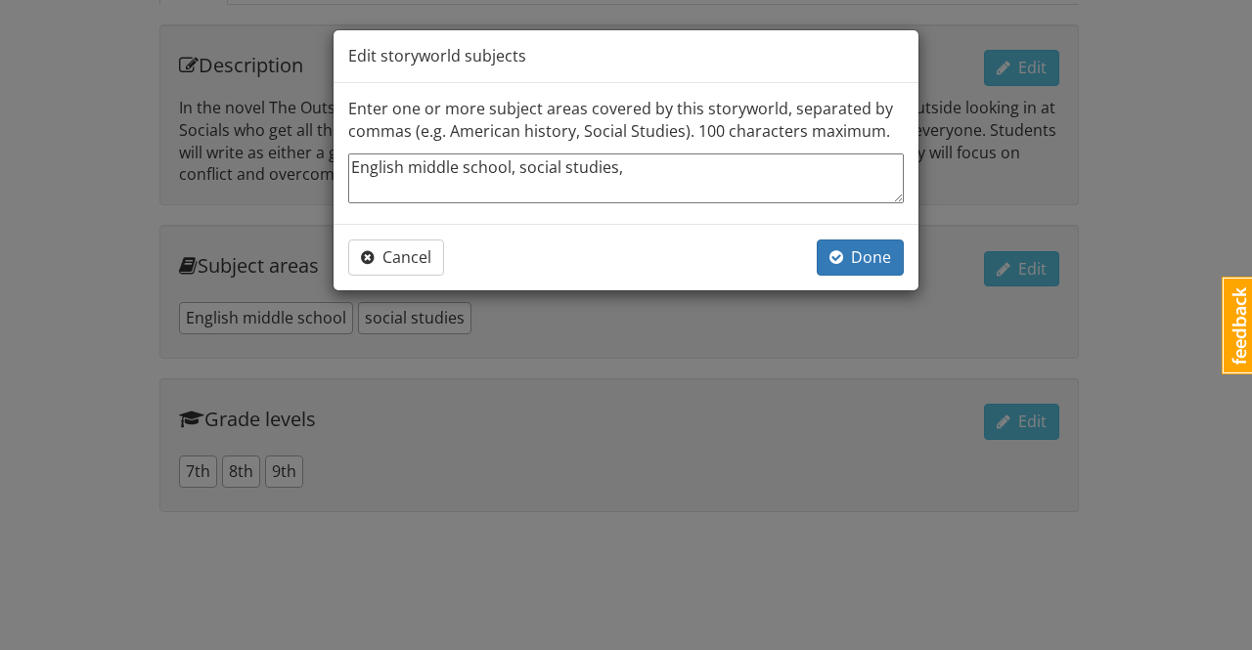
type textarea "English middle school, social studies, n"
type textarea "x"
type textarea "English middle school, social studies, na"
type textarea "x"
type textarea "English middle school, social studies, nar"
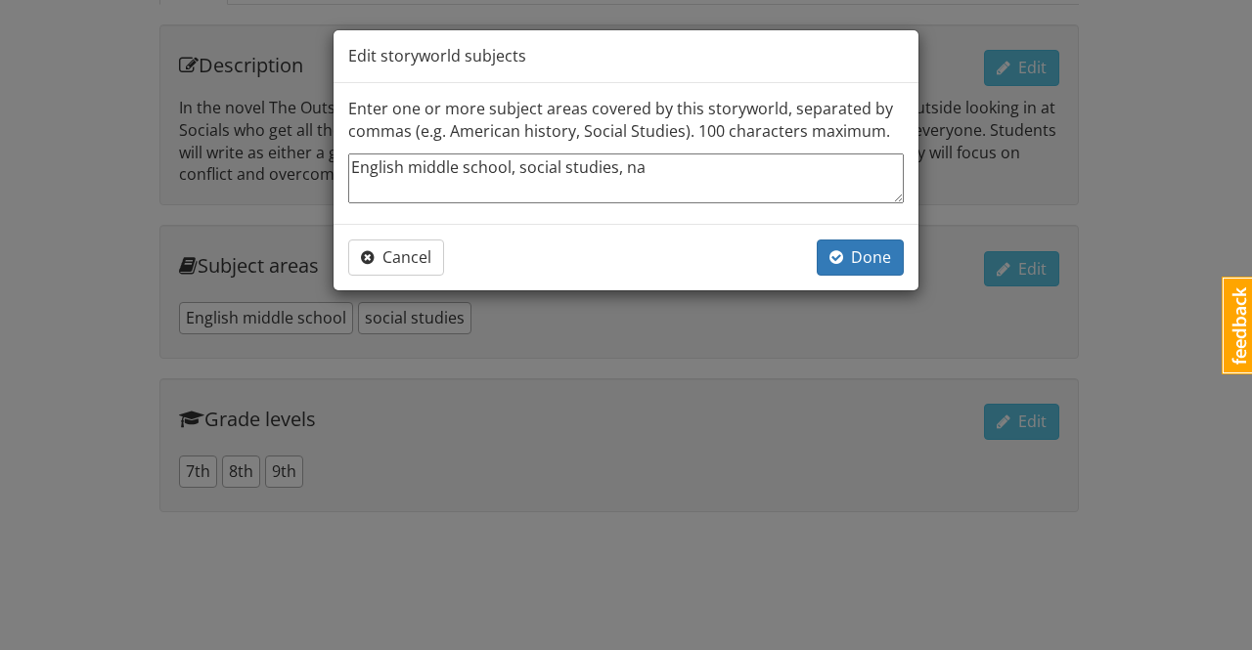
type textarea "x"
type textarea "English middle school, social studies, narr"
type textarea "x"
type textarea "English middle school, social studies, narra"
type textarea "x"
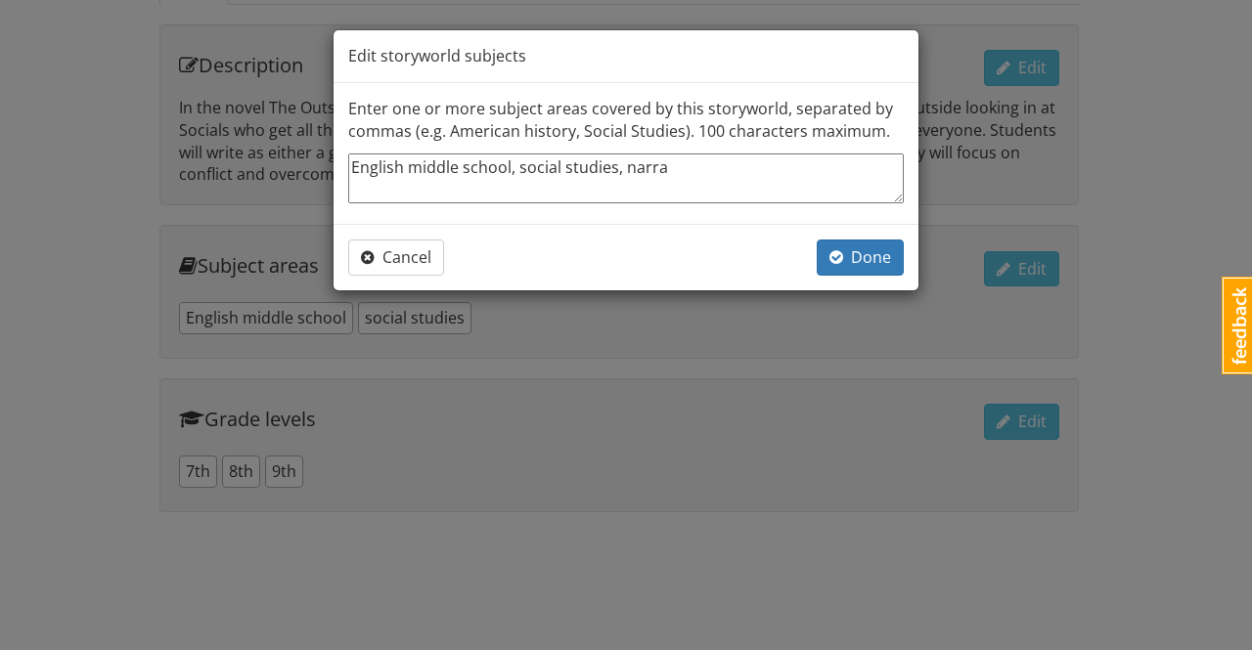
type textarea "English middle school, social studies, narrat"
type textarea "x"
type textarea "English middle school, social studies, narrati"
type textarea "x"
type textarea "English middle school, social studies, narrativ"
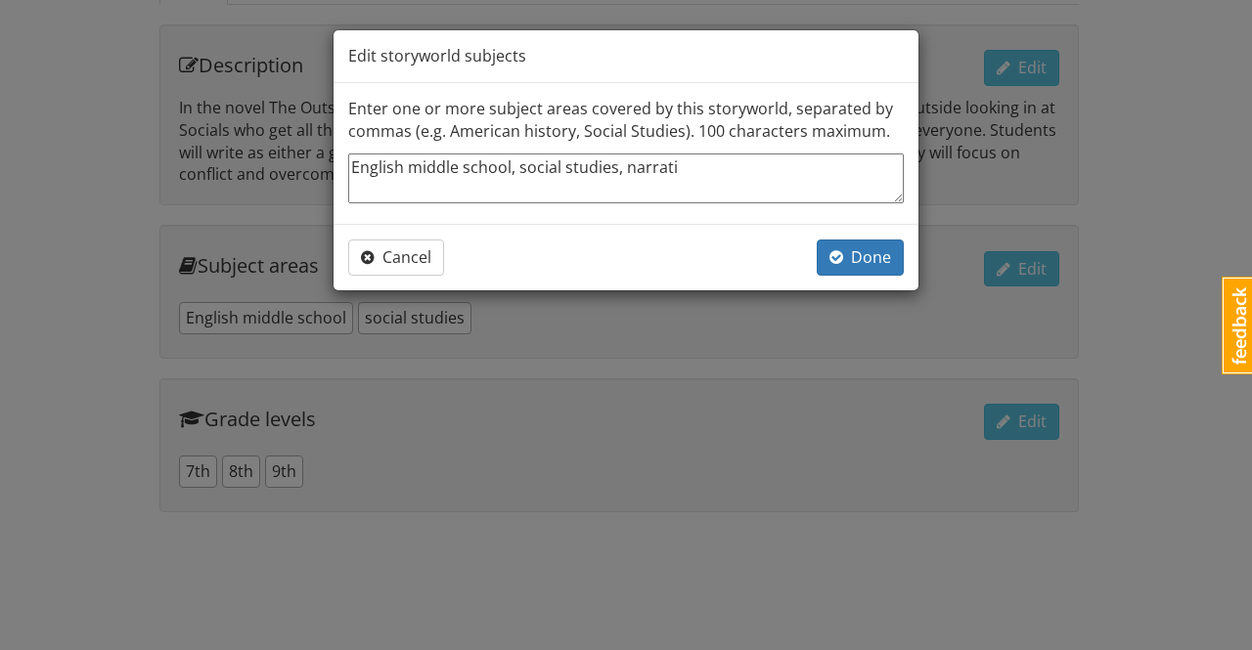
type textarea "x"
type textarea "English middle school, social studies, narrative"
type textarea "x"
type textarea "English middle school, social studies, narrative,"
type textarea "x"
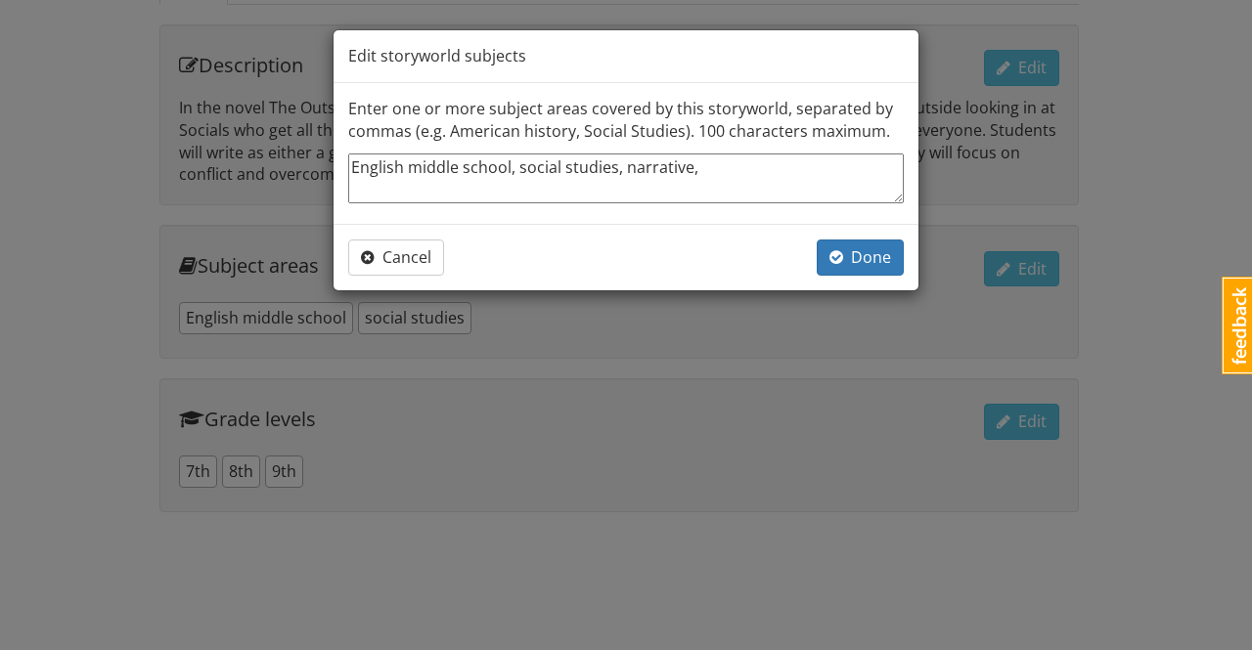
type textarea "English middle school, social studies, narrative,"
type textarea "x"
type textarea "English middle school, social studies, narrative, c"
type textarea "x"
type textarea "English middle school, social studies, narrative, co"
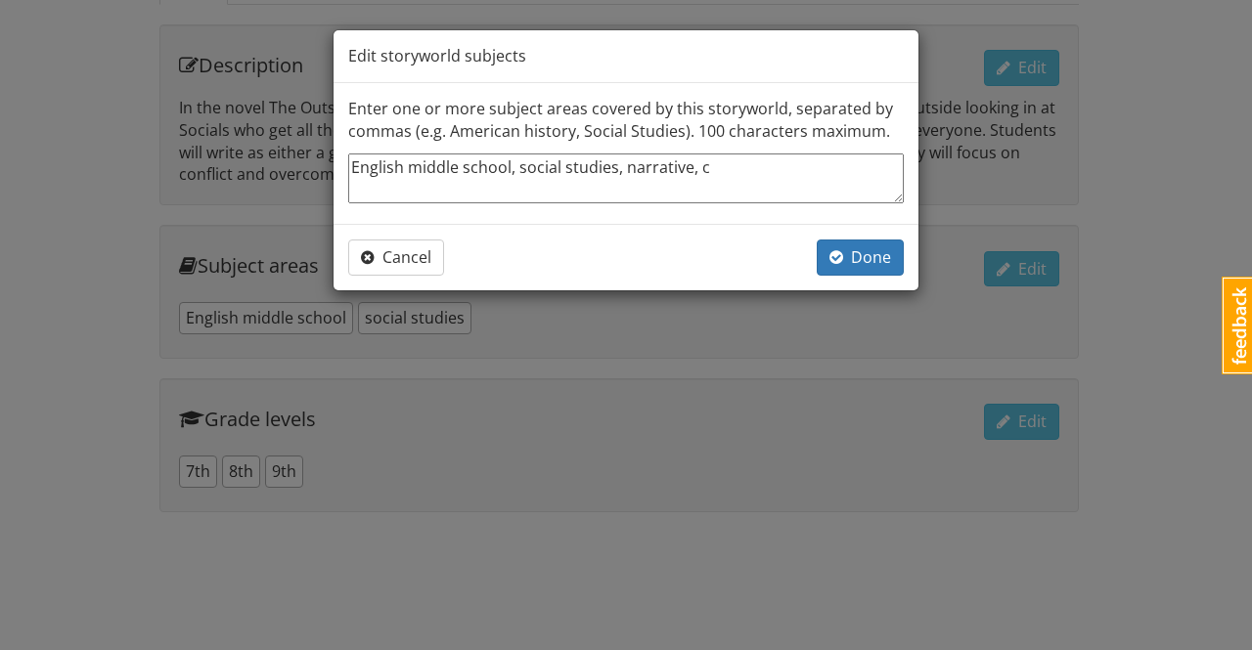
type textarea "x"
type textarea "English middle school, social studies, narrative, con"
type textarea "x"
type textarea "English middle school, social studies, narrative, cont"
type textarea "x"
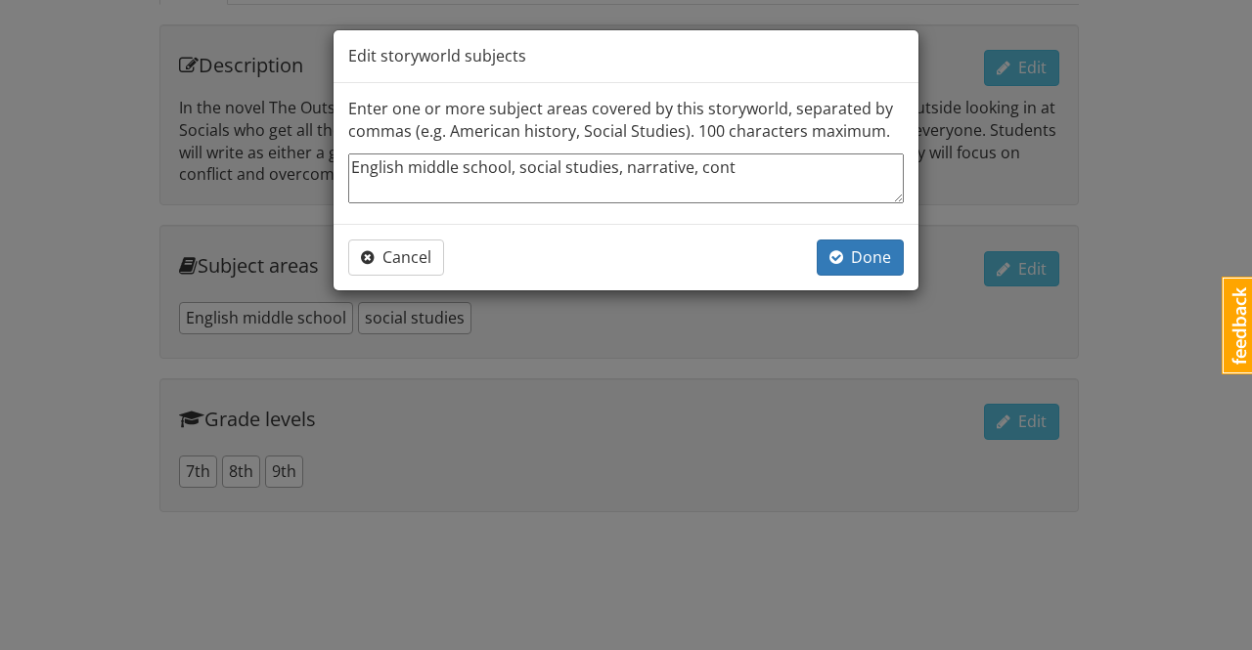
type textarea "English middle school, social studies, narrative, con"
type textarea "x"
type textarea "English middle school, social studies, narrative, conf"
type textarea "x"
type textarea "English middle school, social studies, narrative, confl"
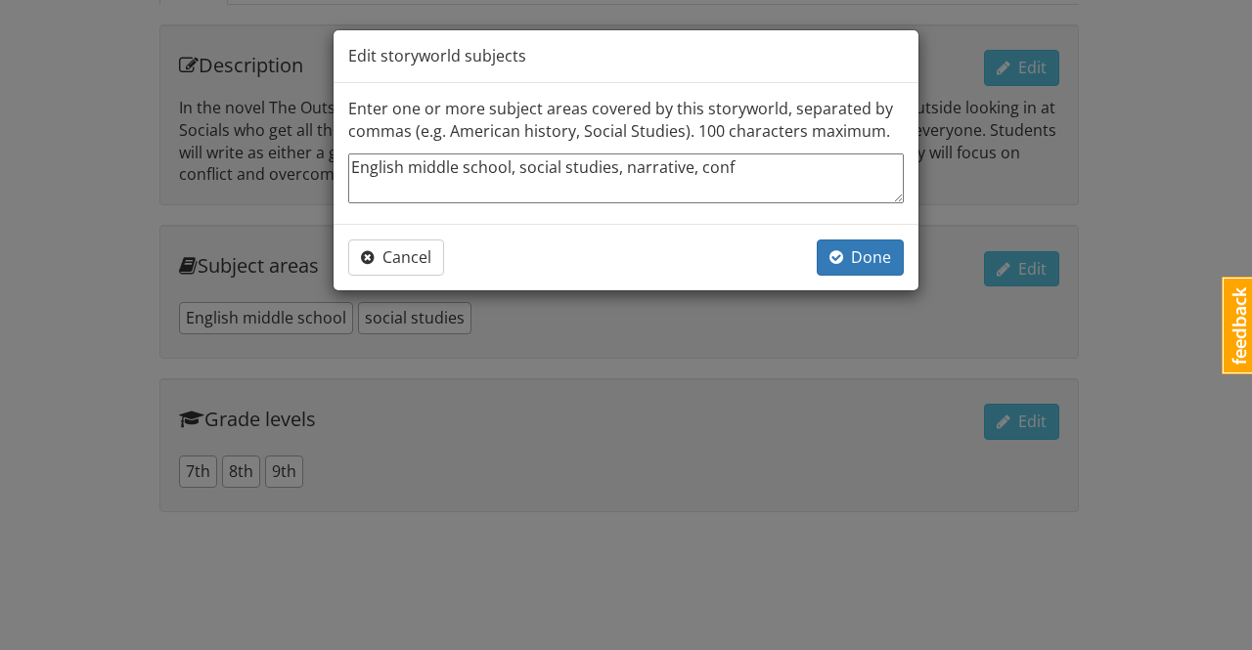
type textarea "x"
type textarea "English middle school, social studies, narrative, confli"
type textarea "x"
type textarea "English middle school, social studies, narrative, conflic"
type textarea "x"
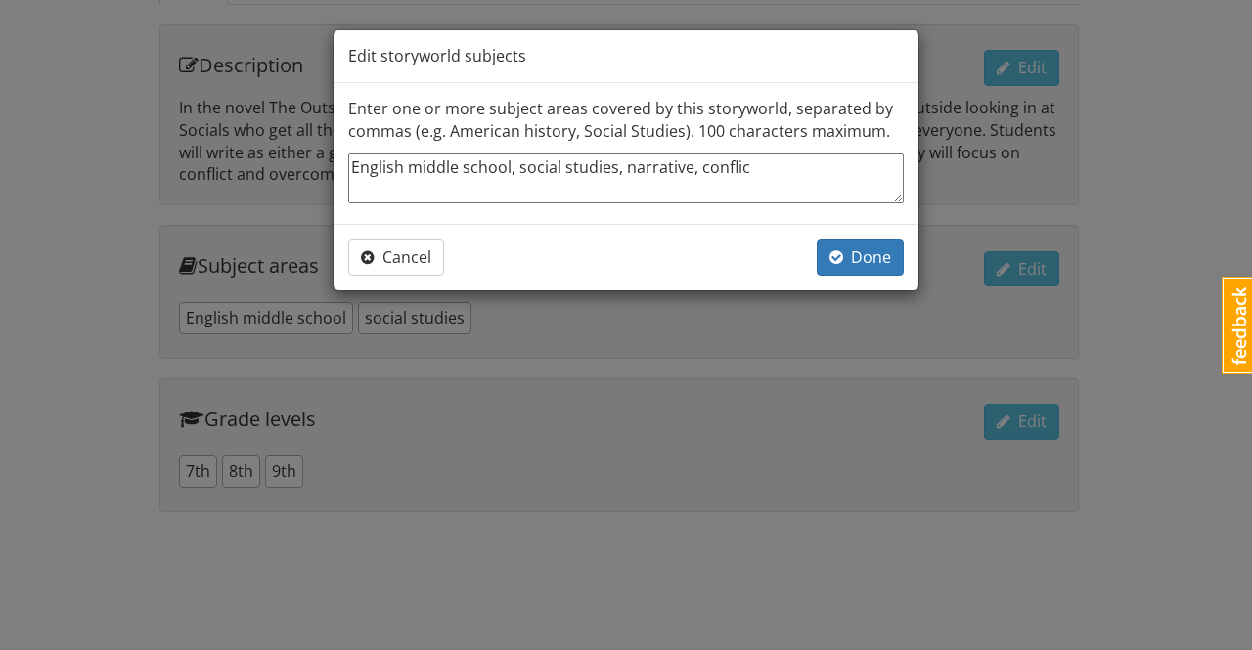
type textarea "English middle school, social studies, narrative, conflict"
type textarea "x"
type textarea "English middle school, social studies, narrative, conflict,"
type textarea "x"
type textarea "English middle school, social studies, narrative, conflict,"
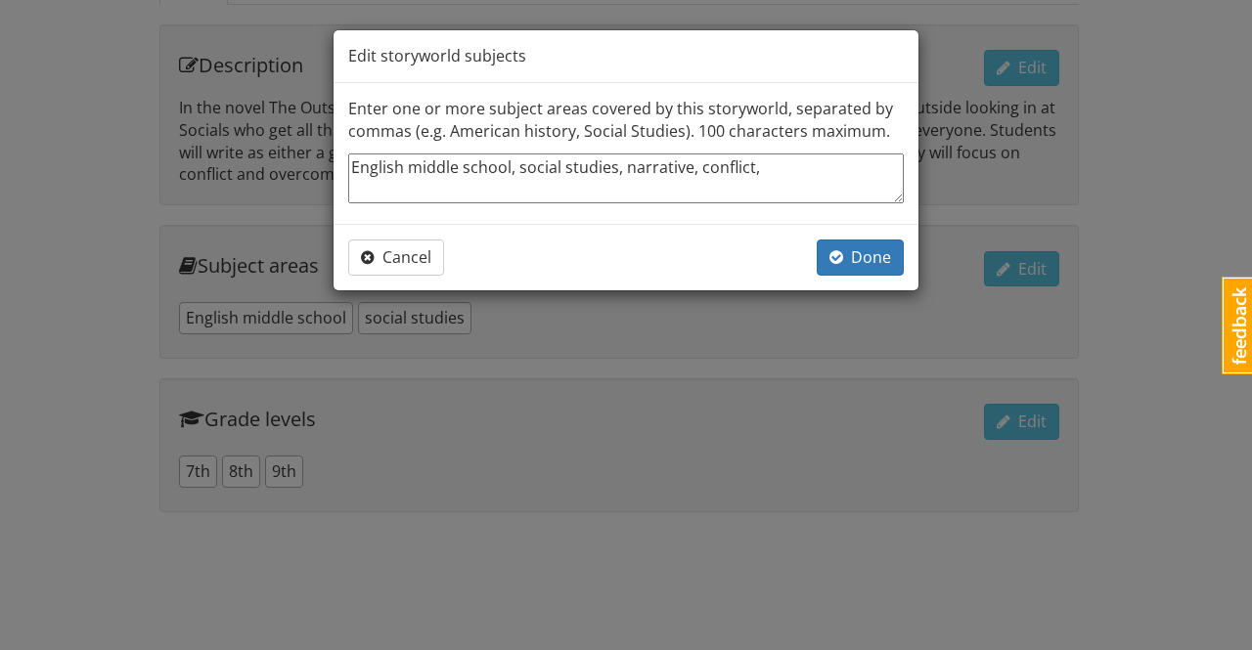
type textarea "x"
type textarea "English middle school, social studies, narrative, conflict,"
type textarea "x"
type textarea "English middle school, social studies, narrative, conflict"
type textarea "x"
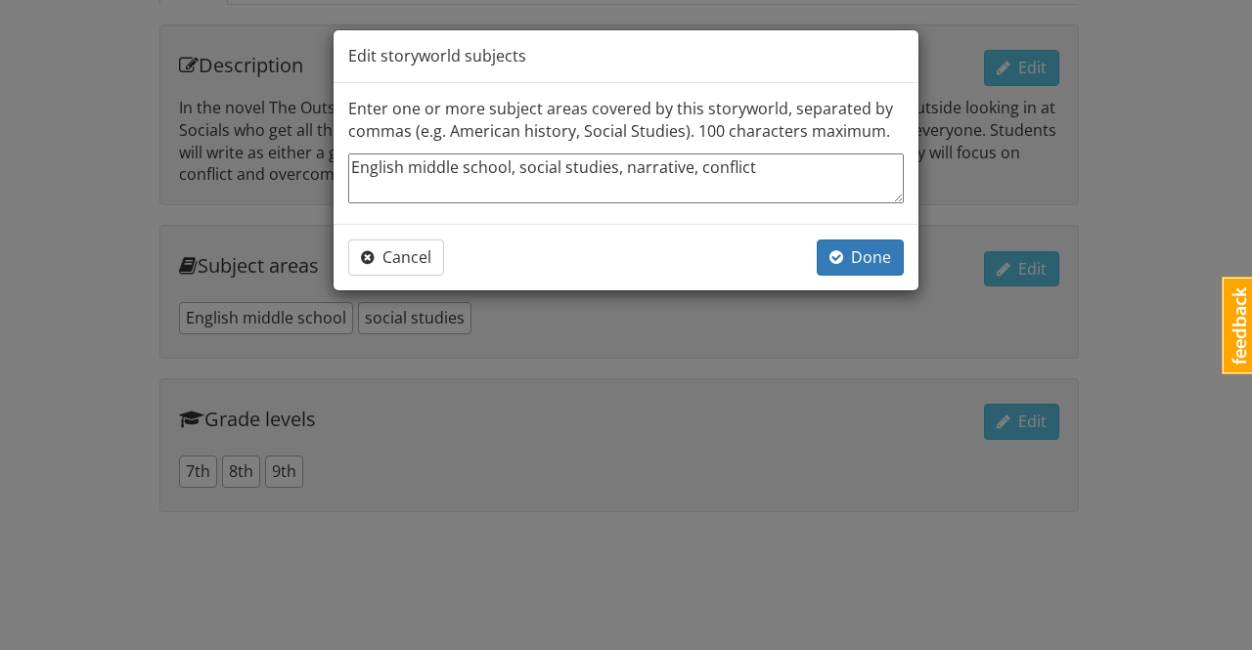
type textarea "English middle school, social studies, narrative, conflicts"
type textarea "x"
type textarea "English middle school, social studies, narrative, conflicts,"
type textarea "x"
type textarea "English middle school, social studies, narrative, conflicts,"
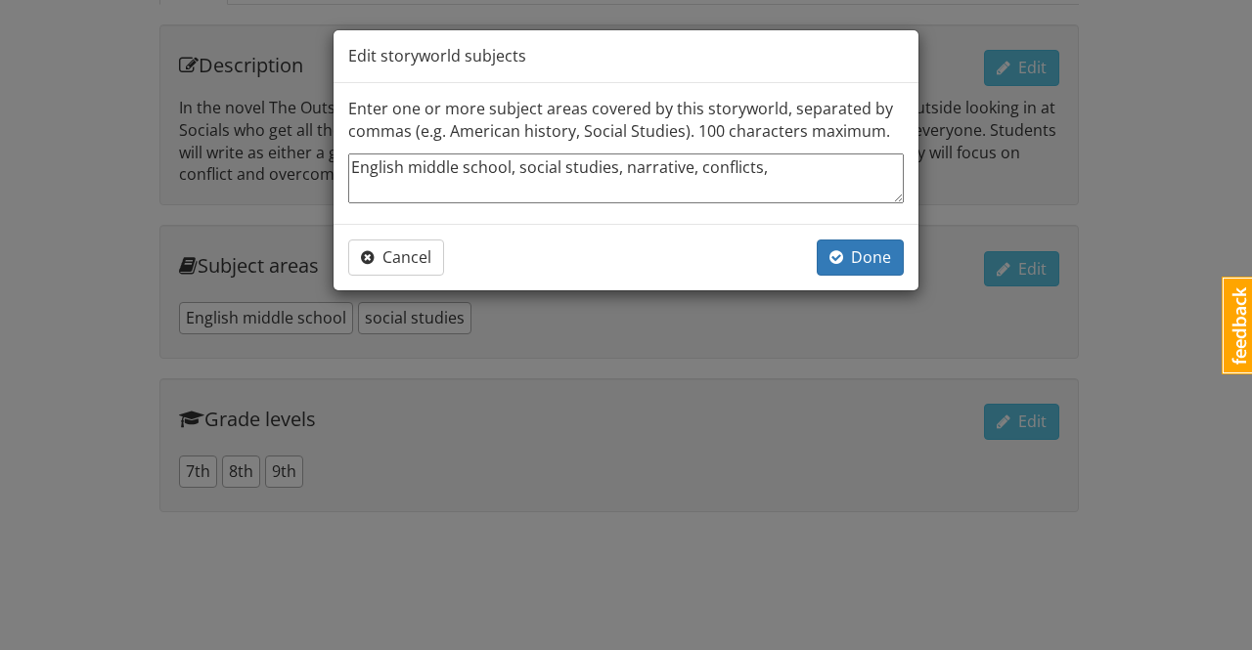
type textarea "x"
click at [687, 171] on textarea "English middle school, social studies, narrative, conflicts," at bounding box center [626, 179] width 556 height 50
click at [812, 167] on textarea "English middle school, social studies, narrative, conflicts," at bounding box center [626, 179] width 556 height 50
type textarea "English middle school, social studies, narrative, conflicts, t"
type textarea "x"
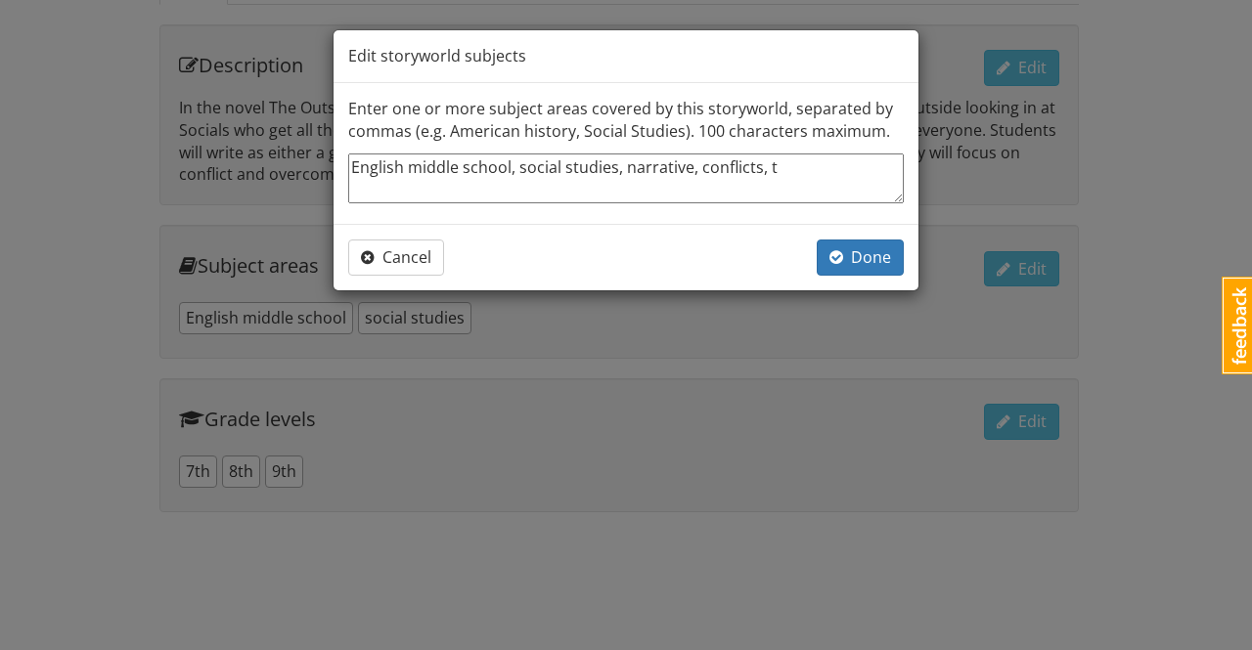
type textarea "English middle school, social studies, narrative, conflicts, th"
type textarea "x"
type textarea "English middle school, social studies, narrative, conflicts, the"
type textarea "x"
type textarea "English middle school, social studies, narrative, conflicts, them"
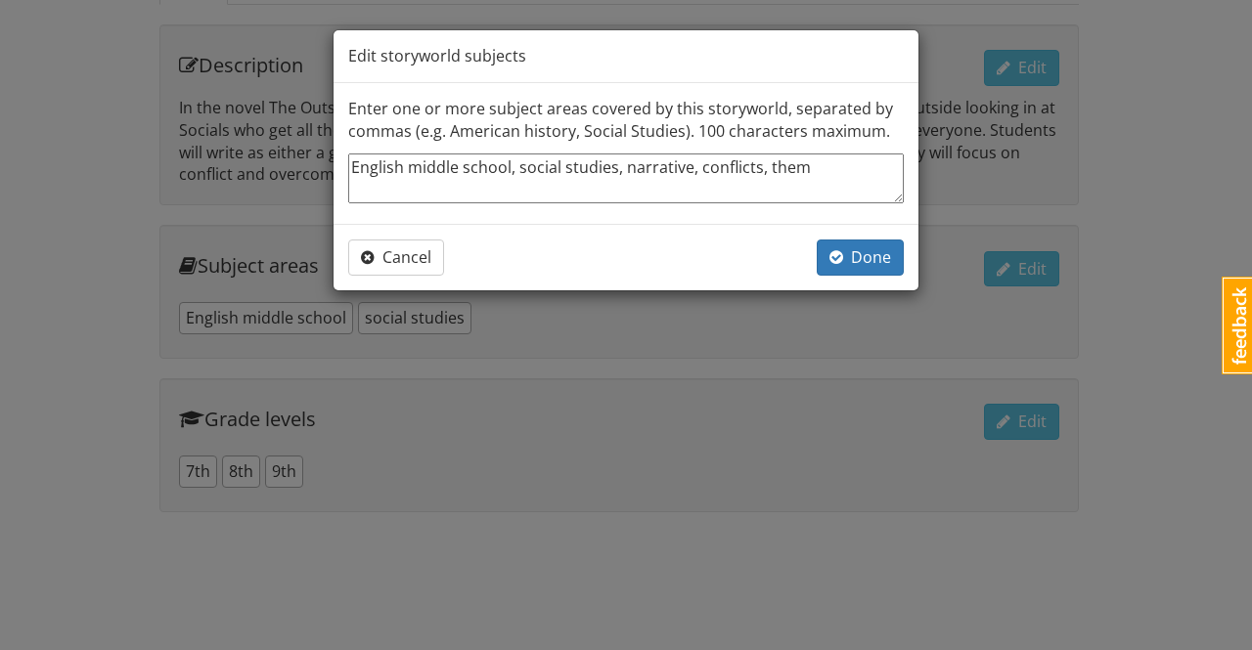
type textarea "x"
type textarea "English middle school, social studies, narrative, conflicts, theme"
type textarea "x"
type textarea "English middle school, social studies, narrative, conflicts, themes"
type textarea "x"
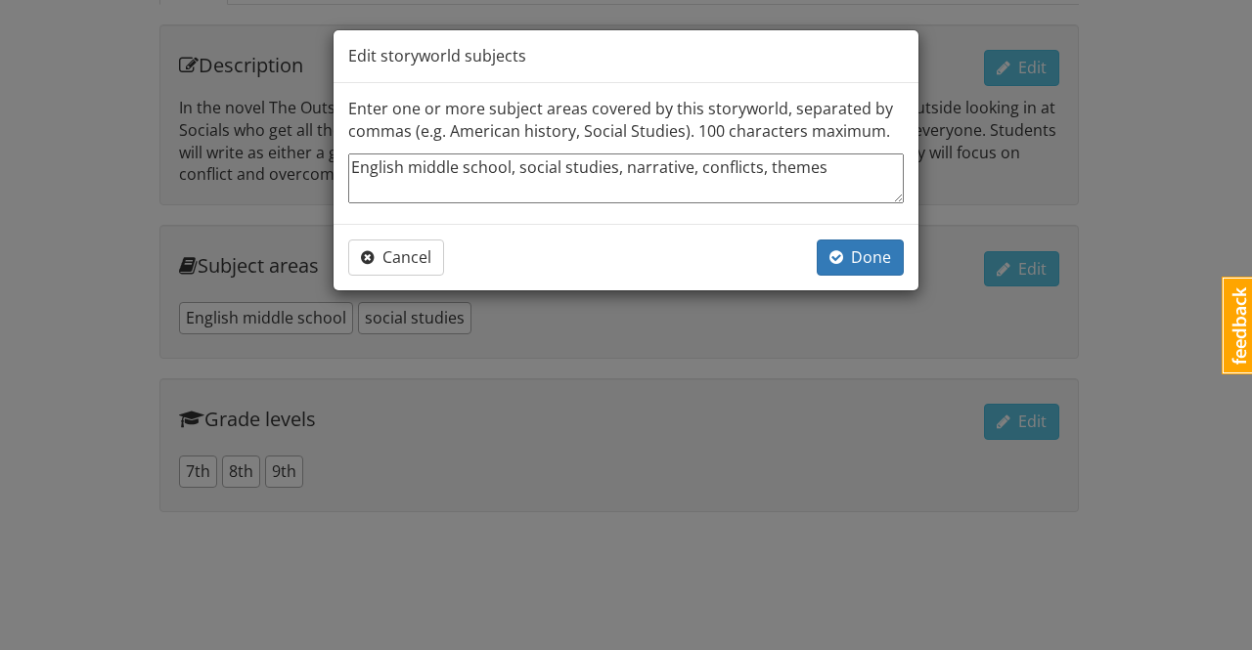
type textarea "English middle school, social studies, narrative, conflicts, theme"
type textarea "x"
type textarea "English middle school, social studies, narrative, conflicts, them"
type textarea "x"
type textarea "English middle school, social studies, narrative, conflicts, the"
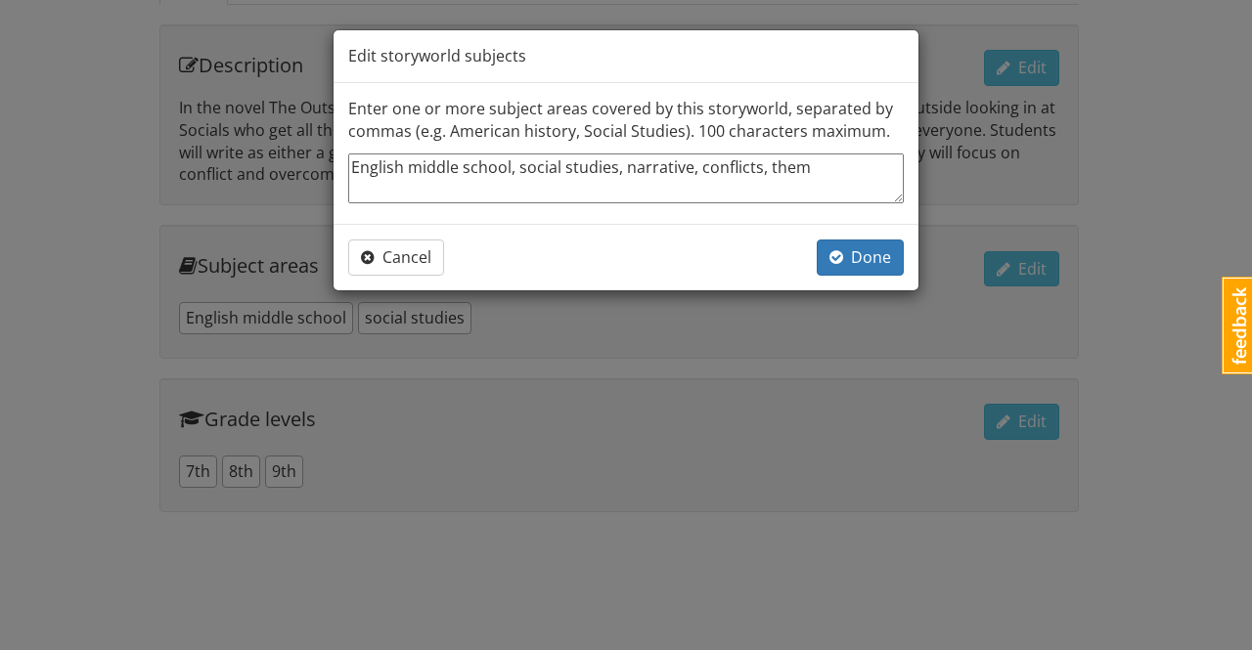
type textarea "x"
type textarea "English middle school, social studies, narrative, conflicts, th"
type textarea "x"
type textarea "English middle school, social studies, narrative, conflicts, t"
type textarea "x"
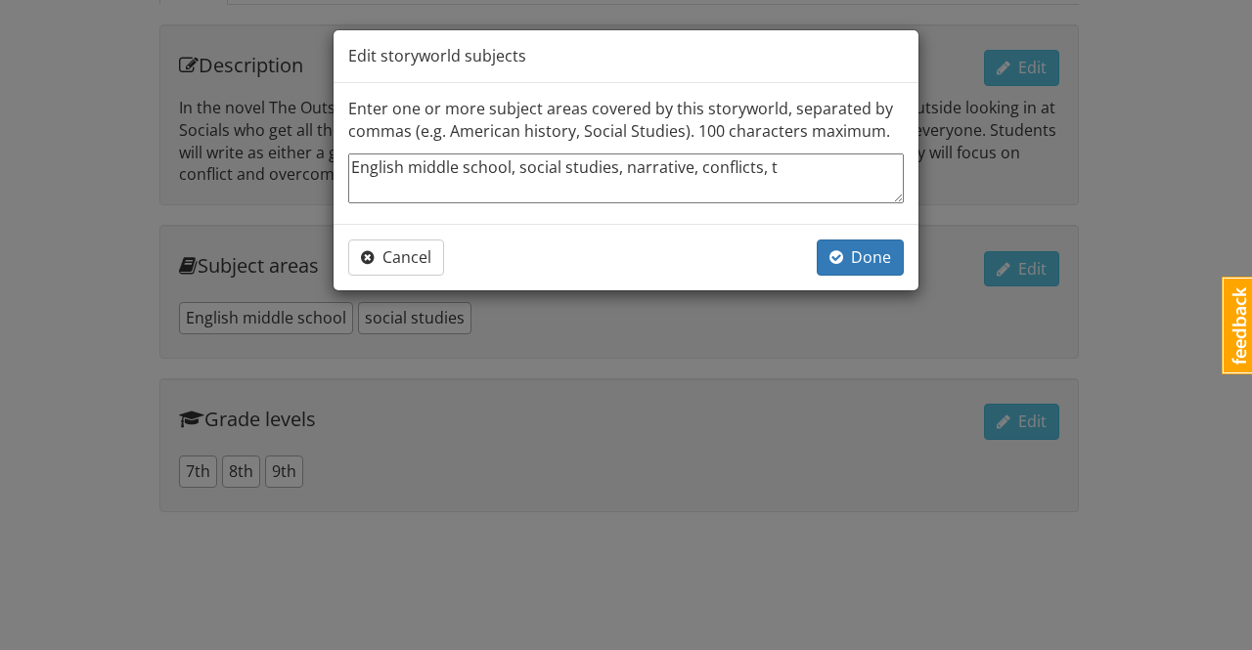
type textarea "English middle school, social studies, narrative, conflicts,"
type textarea "x"
type textarea "English middle school, social studies, narrative, conflicts,"
click at [877, 261] on span "Done" at bounding box center [860, 257] width 62 height 22
type textarea "x"
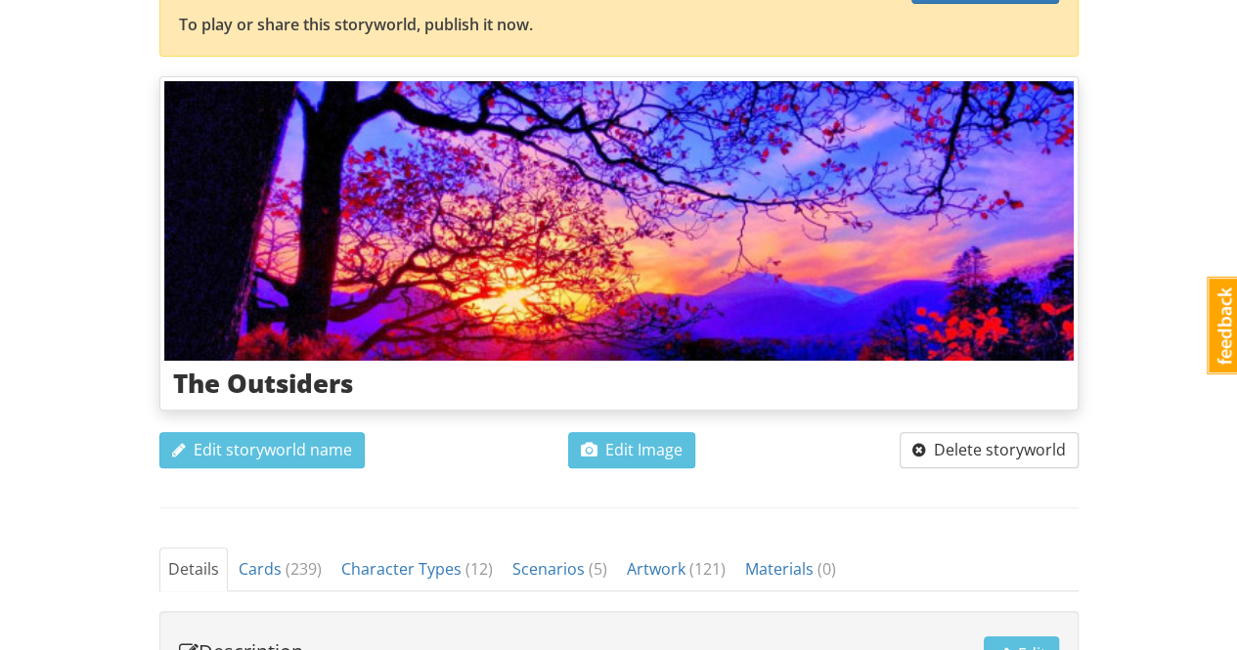
scroll to position [0, 0]
